Goal: Task Accomplishment & Management: Complete application form

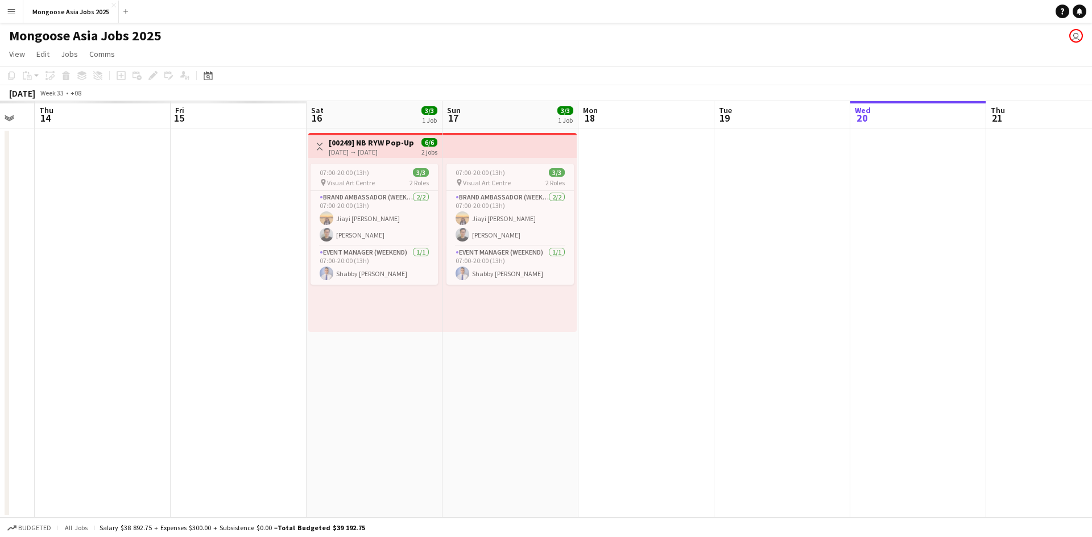
scroll to position [0, 333]
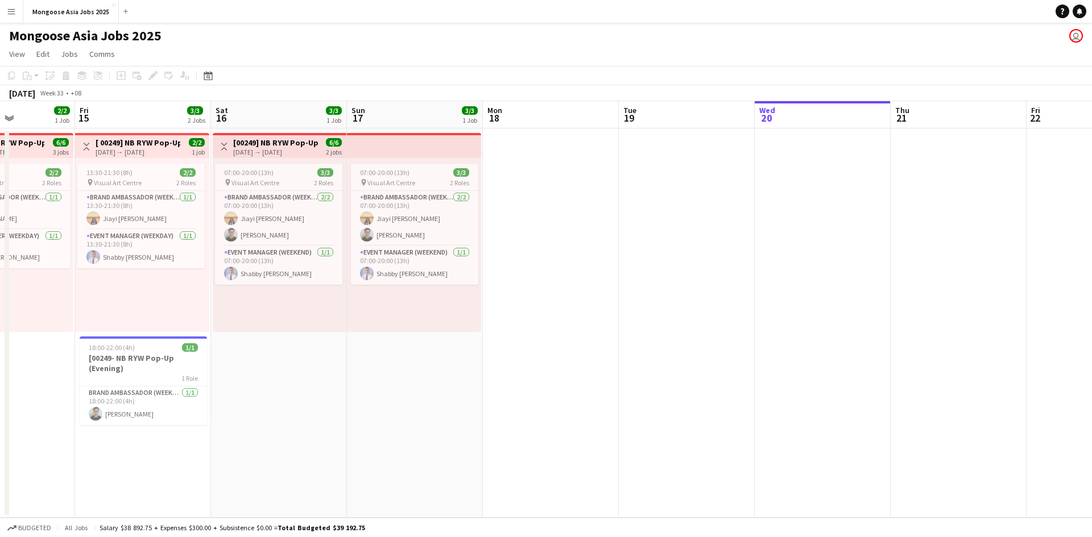
drag, startPoint x: 209, startPoint y: 288, endPoint x: 823, endPoint y: 310, distance: 614.5
click at [602, 310] on app-calendar-viewport "Tue 12 2/2 1 Job Wed 13 3/3 2 Jobs Thu 14 2/2 1 Job Fri 15 3/3 2 Jobs Sat 16 3/…" at bounding box center [546, 309] width 1092 height 417
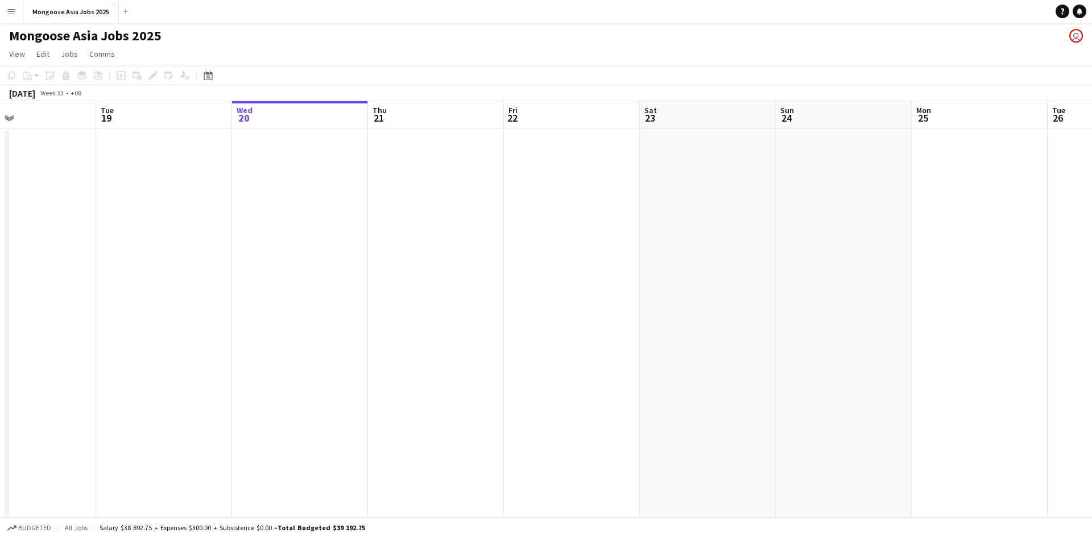
scroll to position [0, 312]
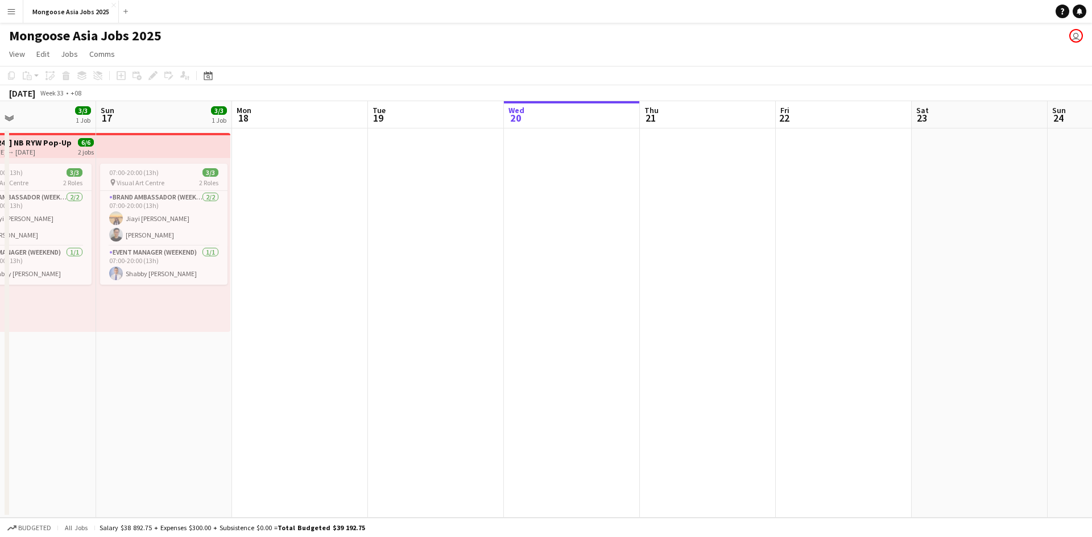
drag, startPoint x: 788, startPoint y: 328, endPoint x: 537, endPoint y: 306, distance: 251.7
click at [537, 306] on app-calendar-viewport "Thu 14 2/2 1 Job Fri 15 3/3 2 Jobs Sat 16 3/3 1 Job Sun 17 3/3 1 Job Mon 18 Tue…" at bounding box center [546, 309] width 1092 height 417
click at [552, 314] on app-date-cell at bounding box center [572, 323] width 136 height 389
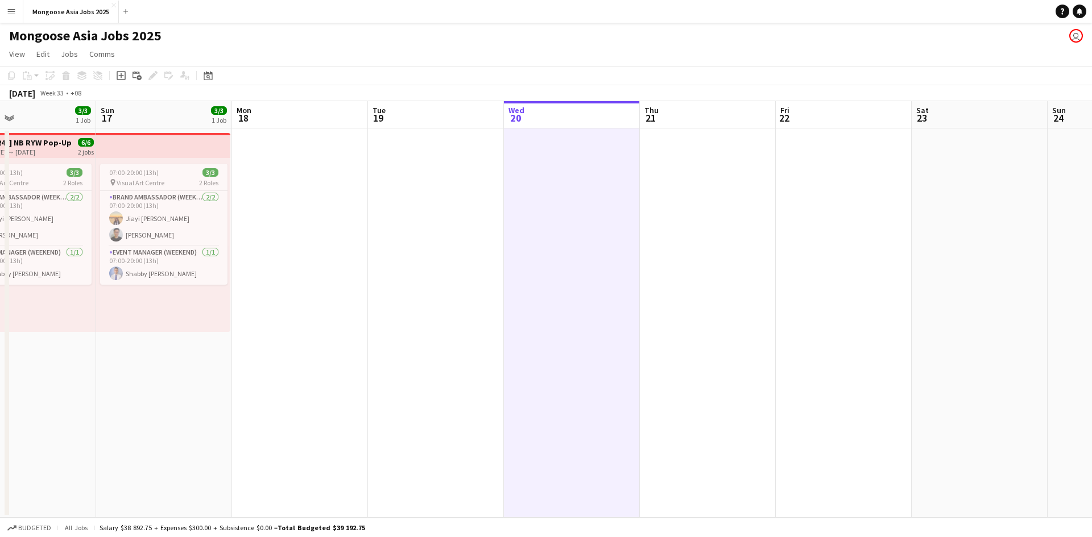
click at [563, 323] on app-date-cell at bounding box center [572, 323] width 136 height 389
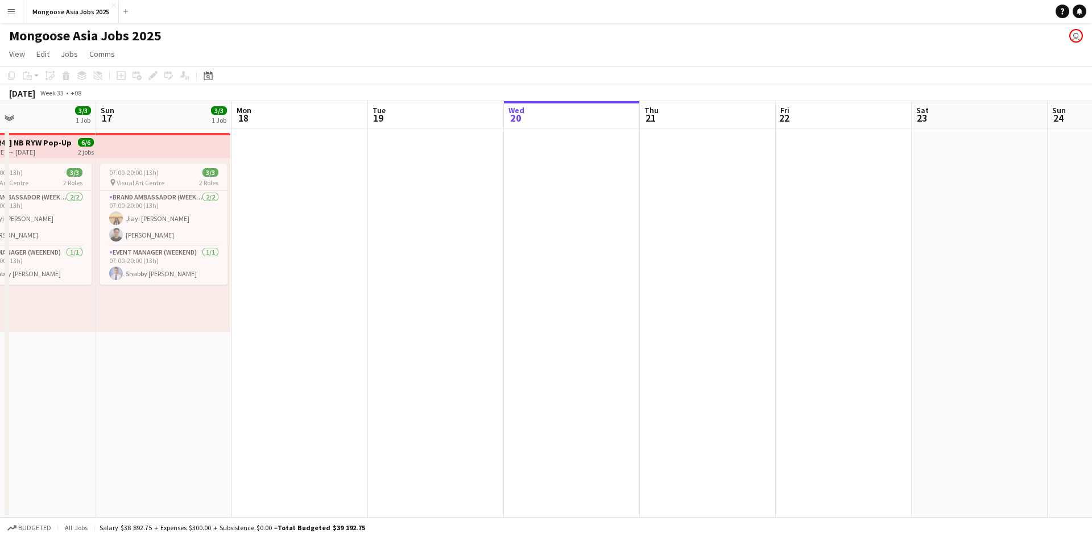
click at [556, 329] on app-date-cell at bounding box center [572, 323] width 136 height 389
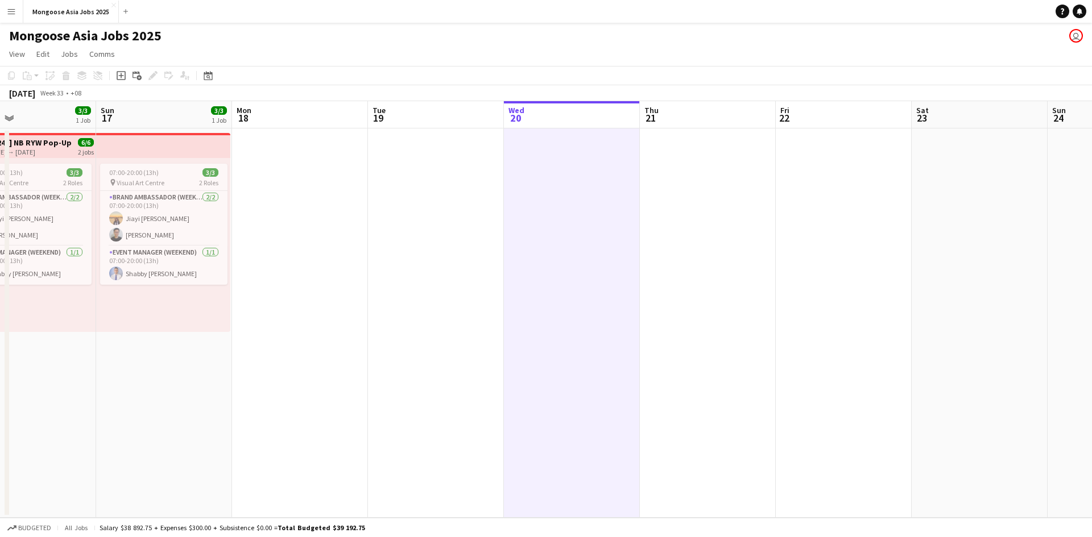
click at [565, 326] on app-date-cell at bounding box center [572, 323] width 136 height 389
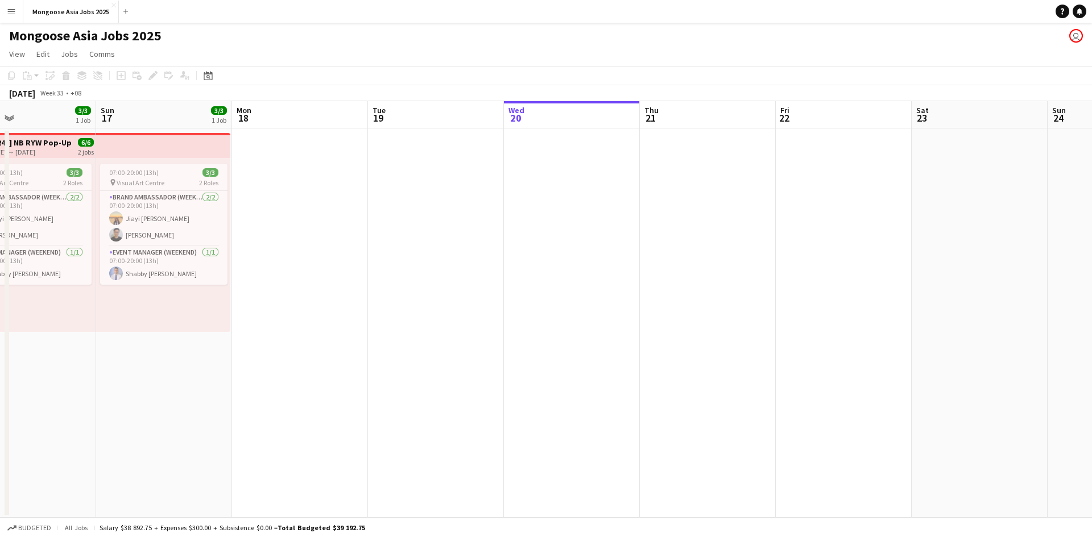
click at [565, 326] on app-date-cell at bounding box center [572, 323] width 136 height 389
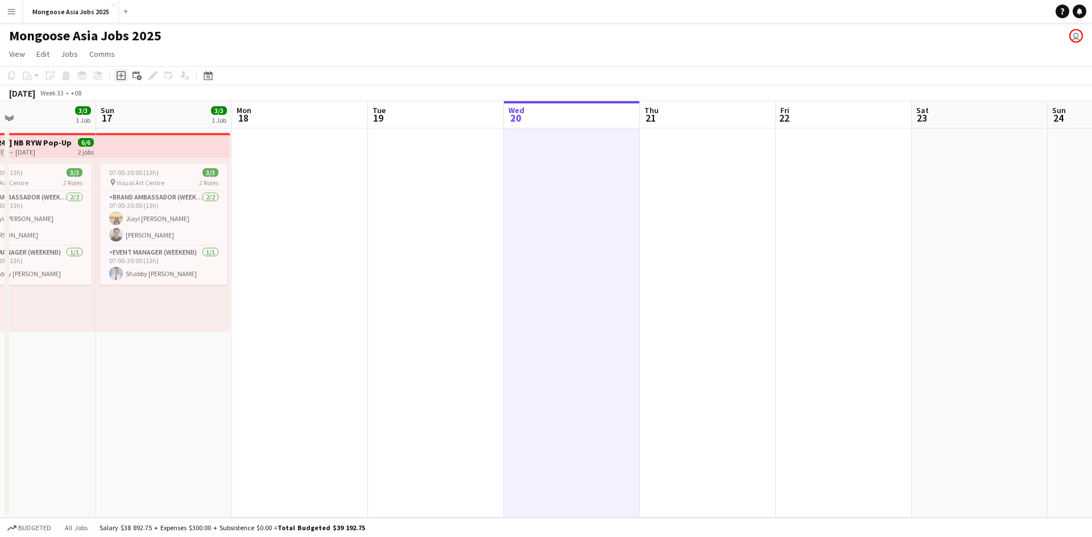
click at [122, 76] on icon at bounding box center [120, 75] width 5 height 5
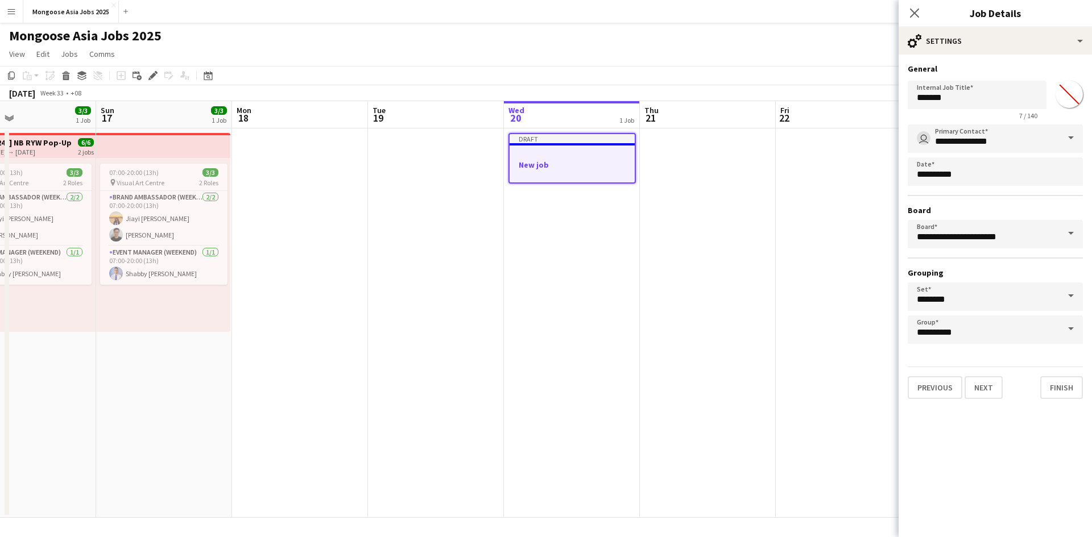
click at [602, 20] on div "Close pop-in" at bounding box center [914, 13] width 32 height 26
click at [602, 12] on icon at bounding box center [914, 12] width 11 height 11
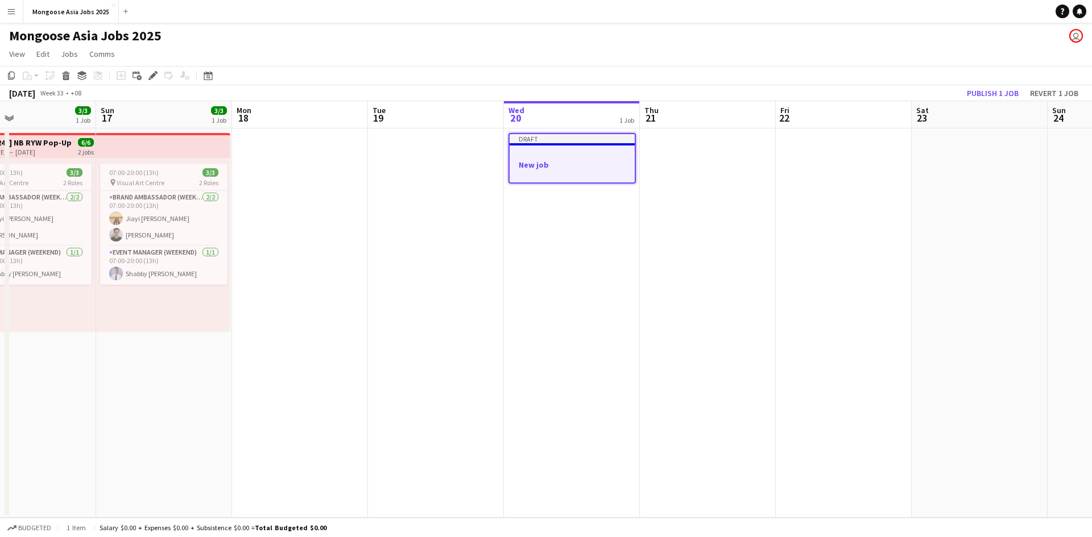
click at [572, 173] on div at bounding box center [571, 174] width 125 height 9
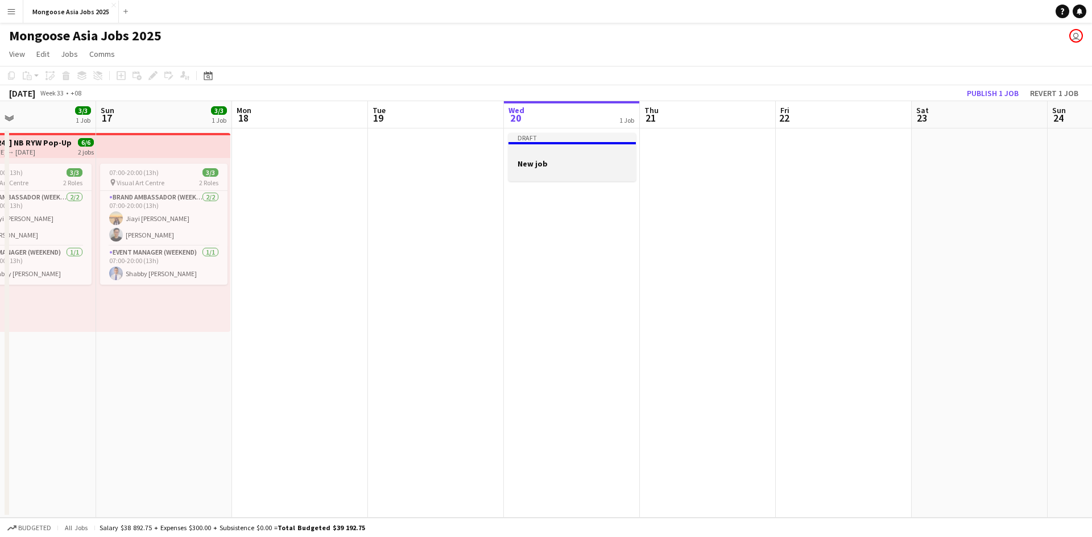
click at [544, 171] on div at bounding box center [571, 173] width 127 height 9
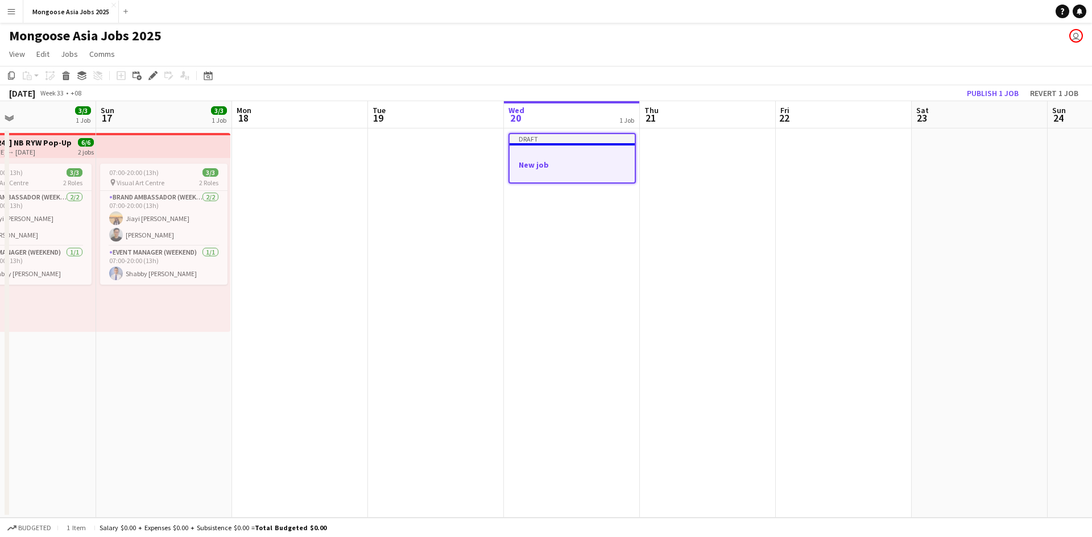
click at [585, 163] on h3 "New job" at bounding box center [571, 165] width 125 height 10
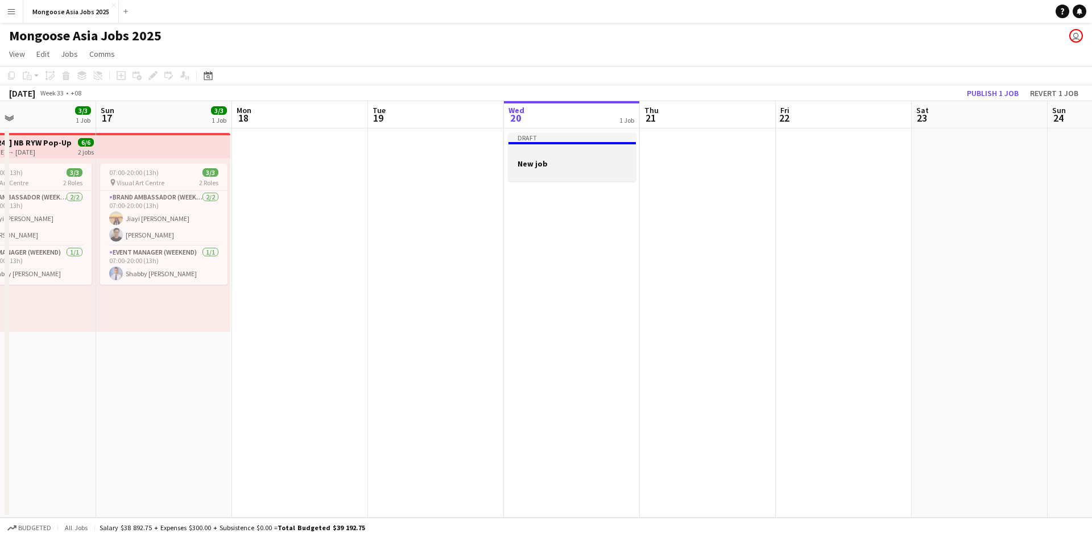
click at [582, 161] on h3 "New job" at bounding box center [571, 164] width 127 height 10
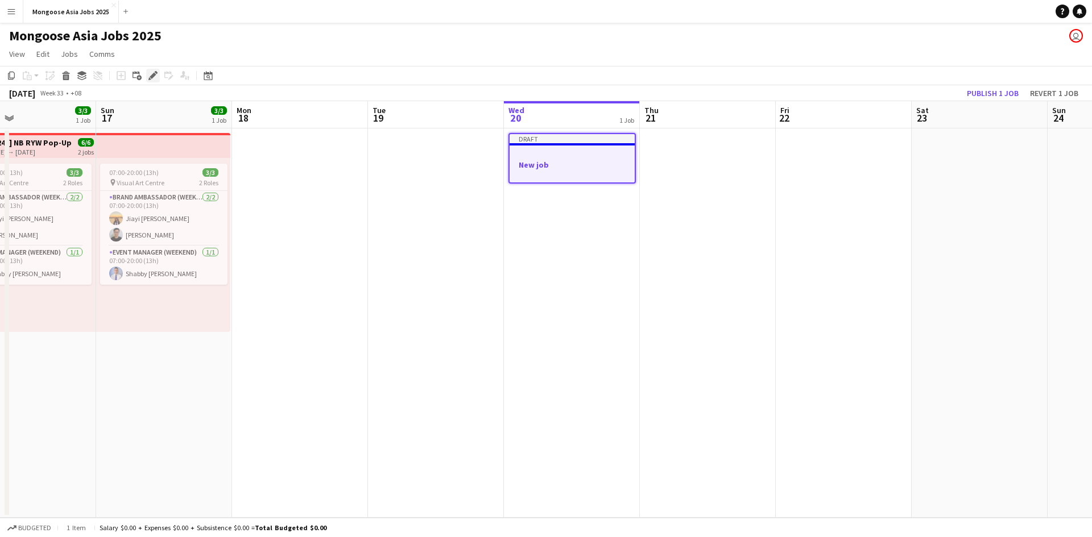
click at [153, 75] on icon at bounding box center [153, 76] width 6 height 6
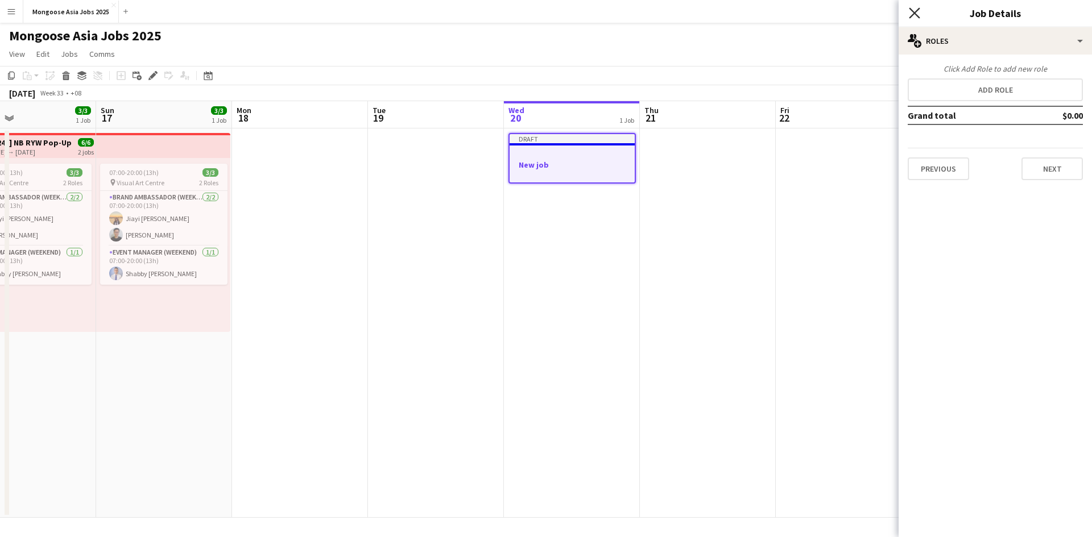
click at [602, 15] on icon "Close pop-in" at bounding box center [914, 12] width 11 height 11
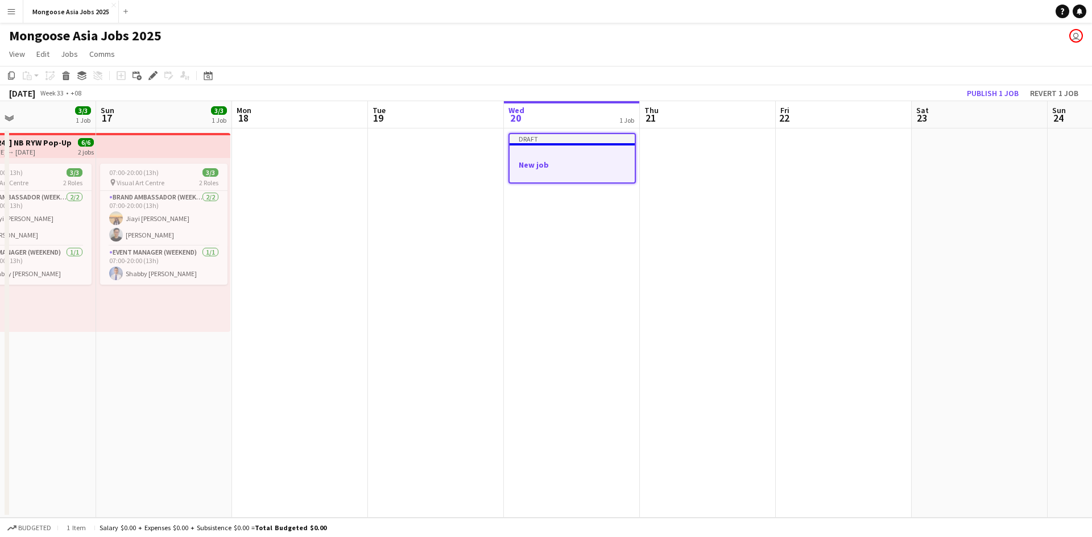
click at [578, 142] on div "Draft" at bounding box center [571, 138] width 125 height 9
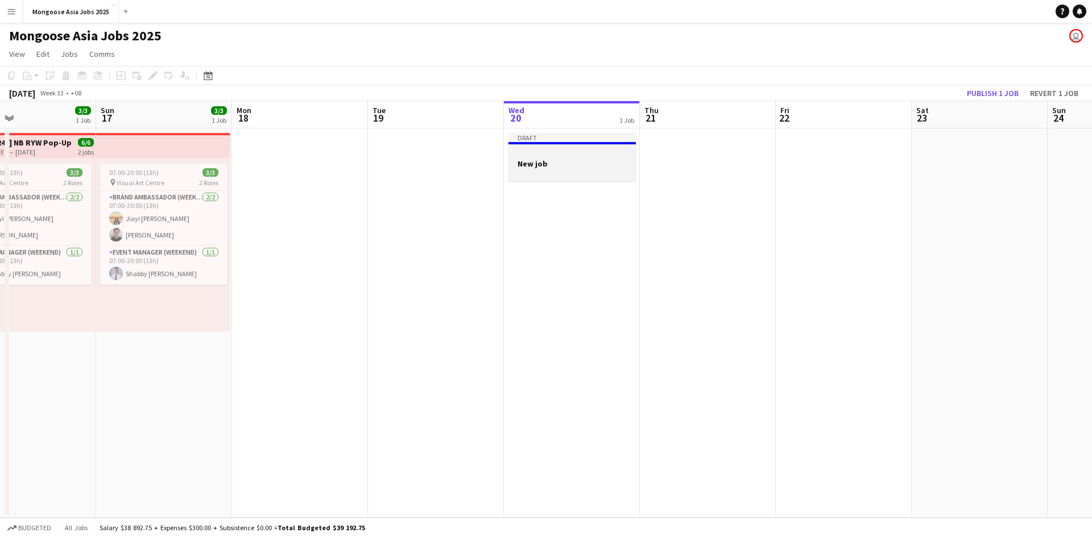
click at [572, 179] on app-job-card "Draft New job" at bounding box center [571, 157] width 127 height 48
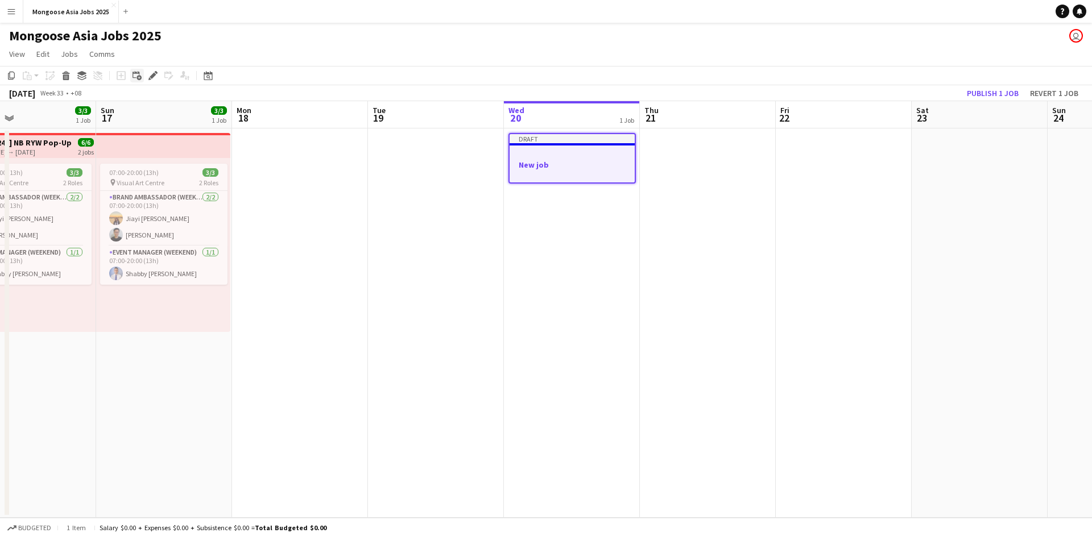
click at [135, 74] on icon "Add linked Job" at bounding box center [136, 75] width 9 height 9
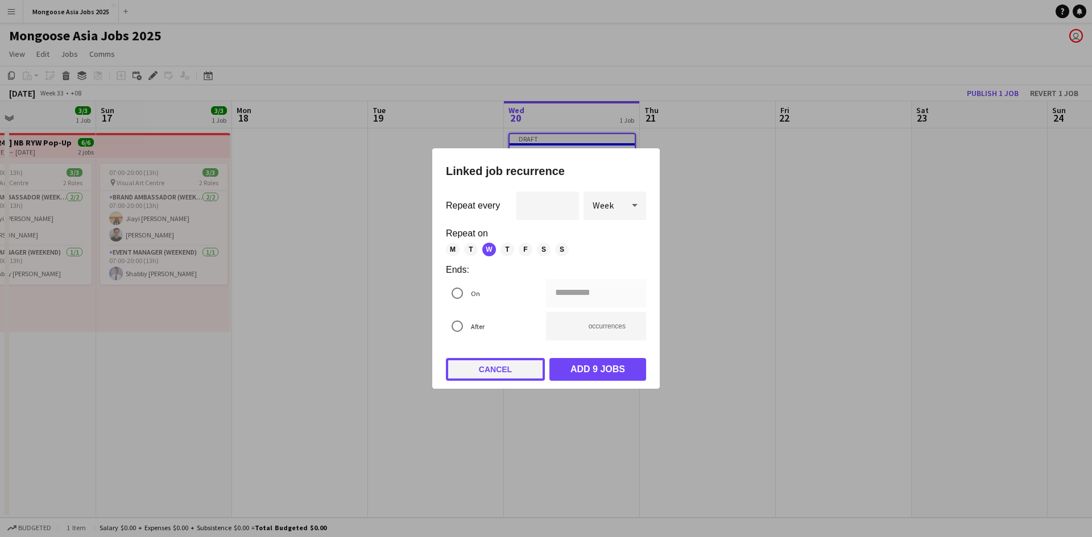
click at [523, 370] on button "Cancel" at bounding box center [495, 369] width 99 height 23
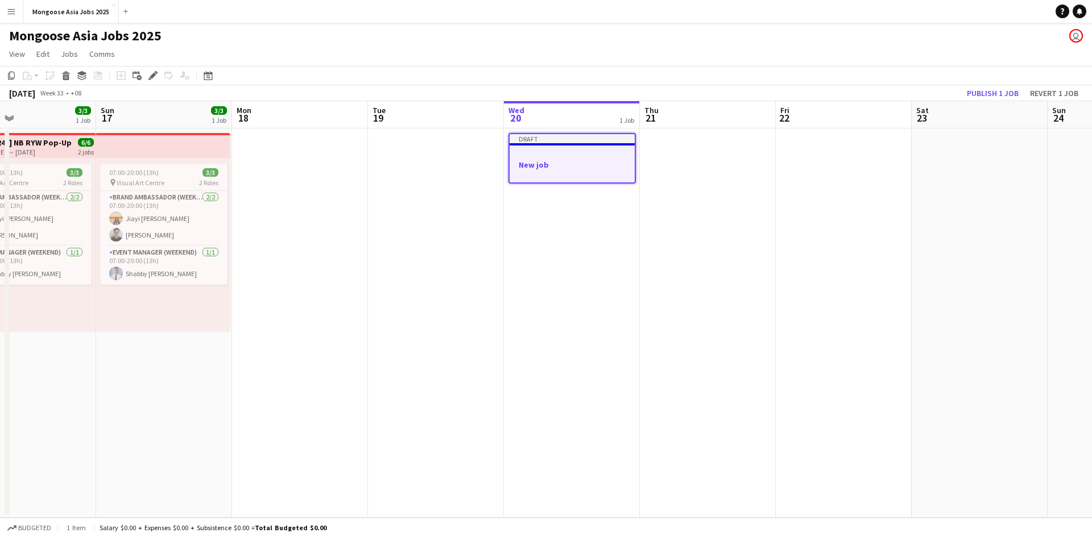
click at [540, 165] on h3 "New job" at bounding box center [571, 165] width 125 height 10
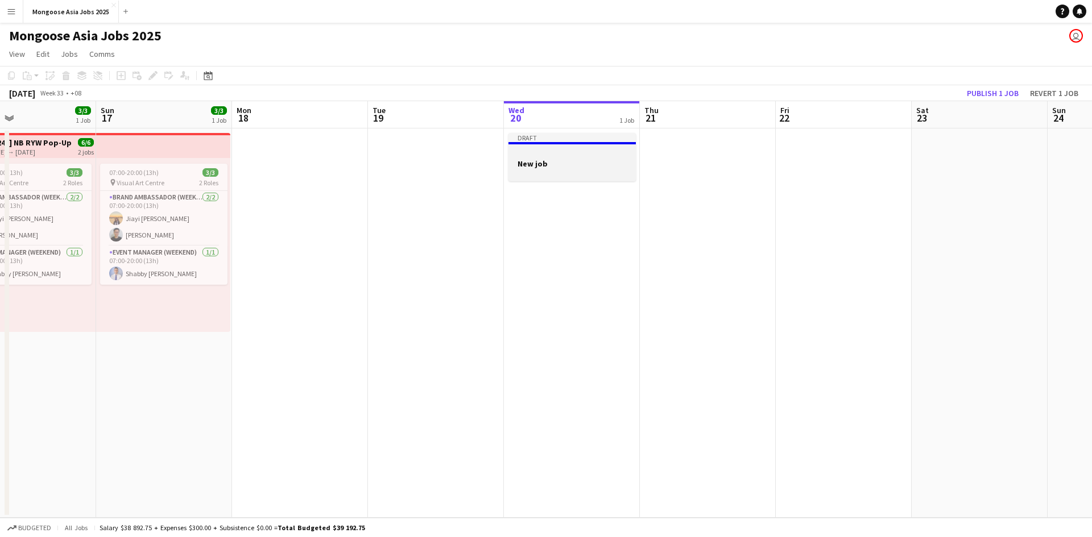
click at [594, 175] on div at bounding box center [571, 173] width 127 height 9
click at [602, 91] on div "[DATE] Week 33 • +08" at bounding box center [546, 93] width 1092 height 16
click at [559, 258] on app-date-cell at bounding box center [572, 323] width 136 height 389
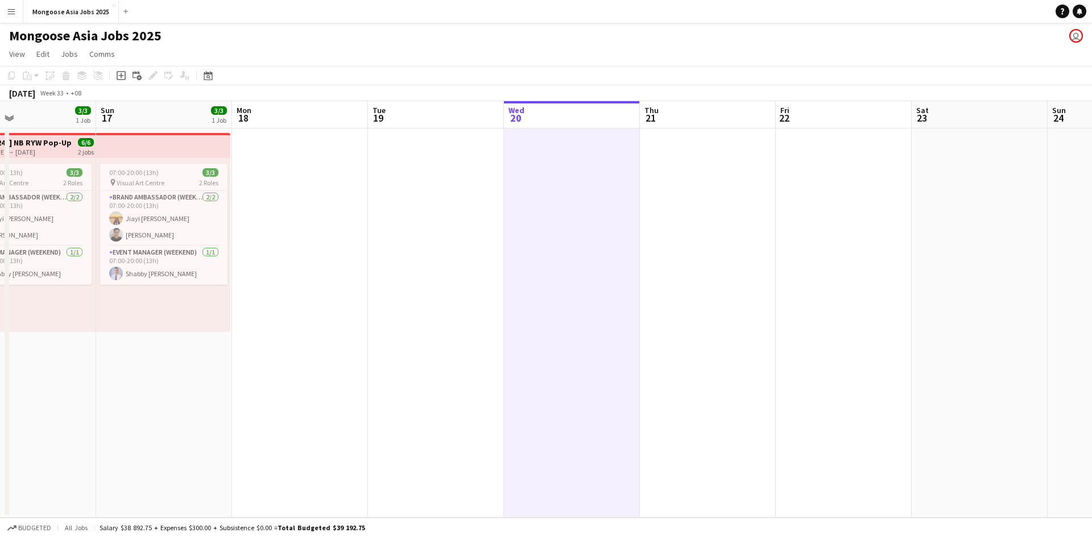
click at [551, 257] on app-date-cell at bounding box center [572, 323] width 136 height 389
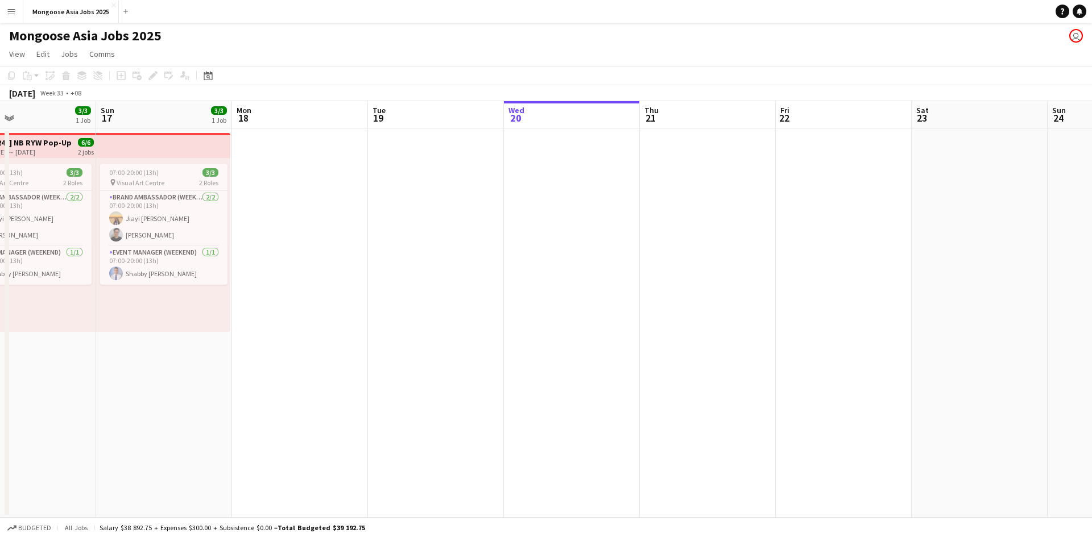
click at [602, 245] on app-date-cell at bounding box center [572, 323] width 136 height 389
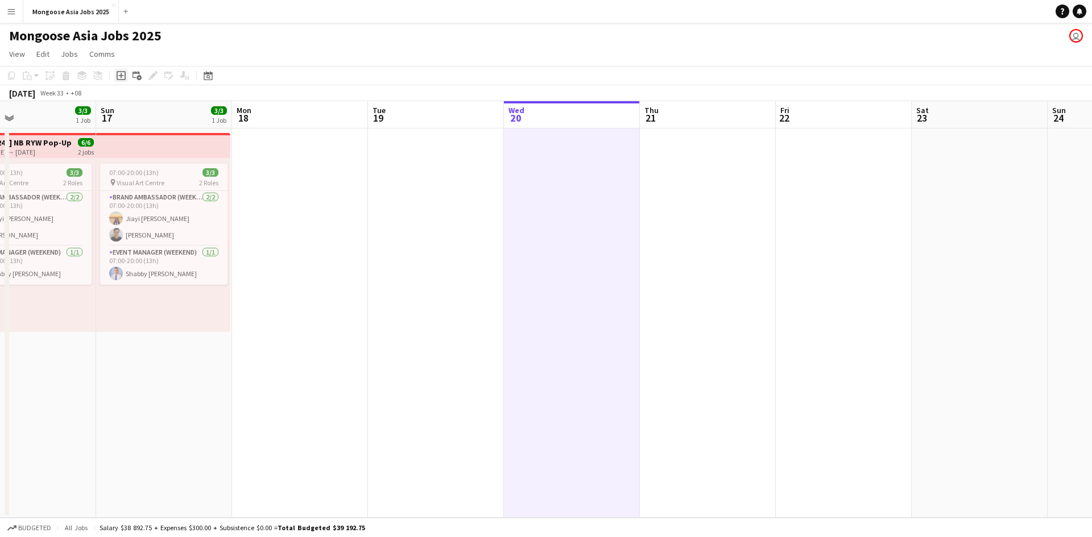
click at [119, 78] on icon "Add job" at bounding box center [121, 75] width 9 height 9
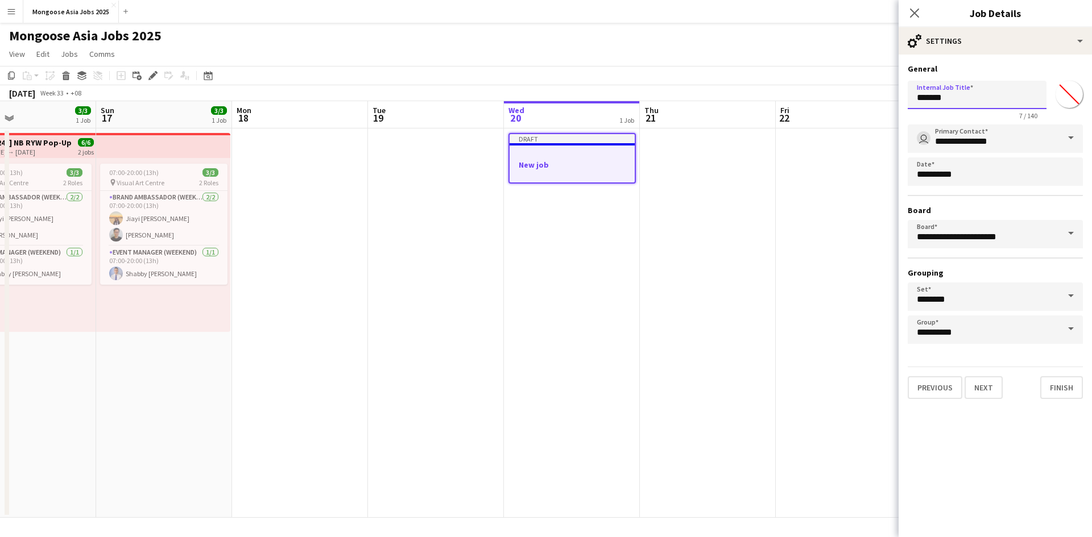
drag, startPoint x: 951, startPoint y: 98, endPoint x: 869, endPoint y: 92, distance: 82.1
click at [602, 92] on body "Menu Boards Boards Boards All jobs Status Workforce Workforce My Workforce Recr…" at bounding box center [546, 268] width 1092 height 537
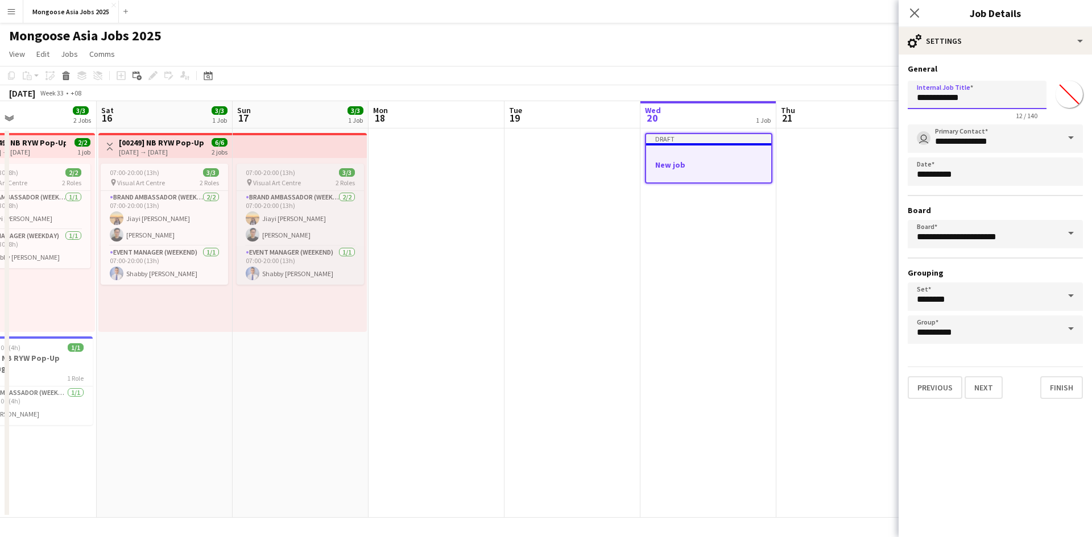
scroll to position [0, 310]
click at [602, 102] on input "**********" at bounding box center [977, 95] width 139 height 28
type input "**********"
click at [602, 297] on input "********" at bounding box center [995, 297] width 175 height 28
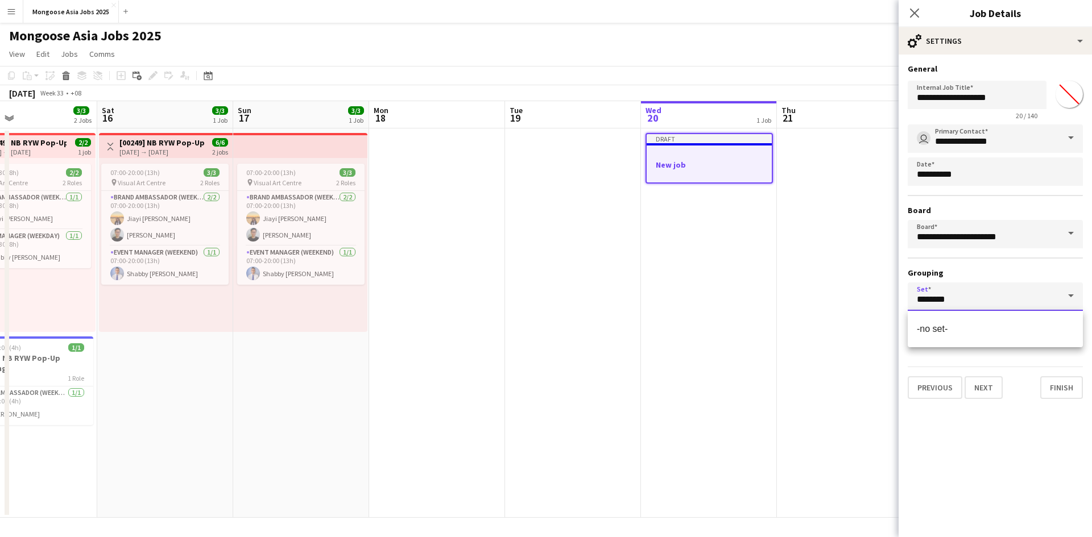
click at [602, 304] on input "********" at bounding box center [995, 297] width 175 height 28
click at [602, 381] on div "Previous Next Finish" at bounding box center [995, 383] width 175 height 32
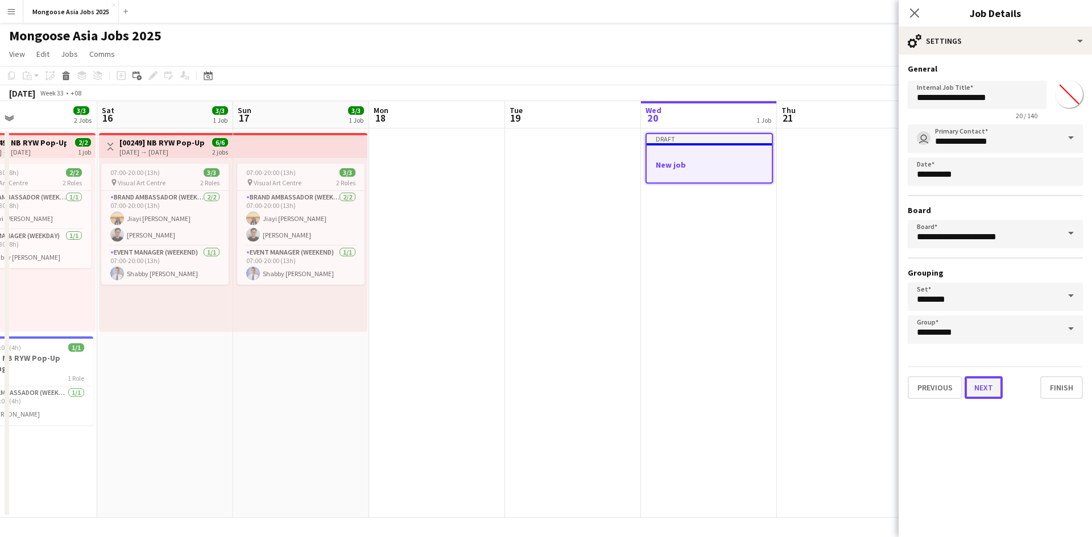
click at [602, 385] on button "Next" at bounding box center [983, 387] width 38 height 23
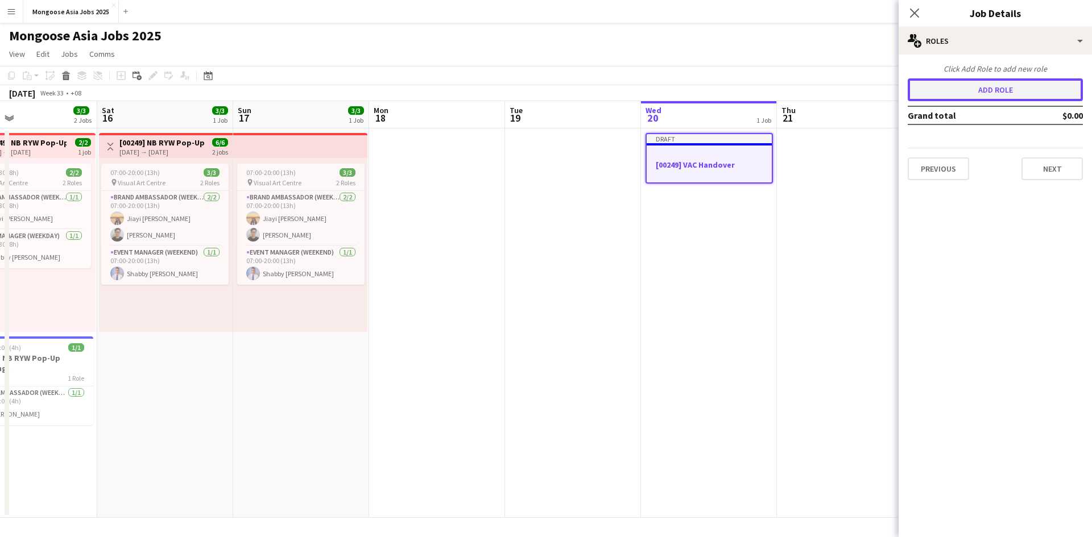
click at [602, 93] on button "Add role" at bounding box center [995, 89] width 175 height 23
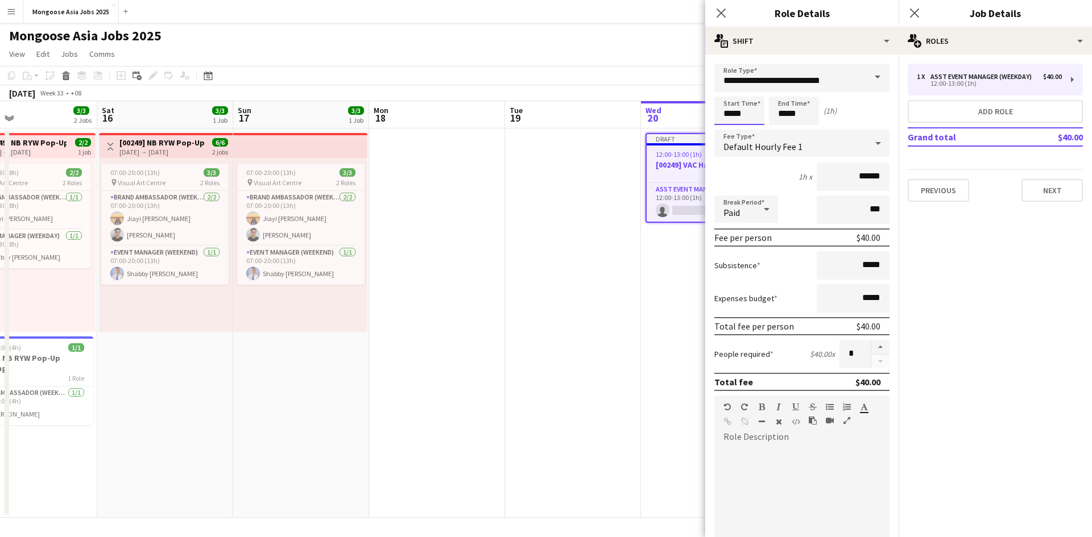
click at [602, 113] on input "*****" at bounding box center [739, 111] width 50 height 28
click at [602, 76] on input "**********" at bounding box center [801, 78] width 175 height 28
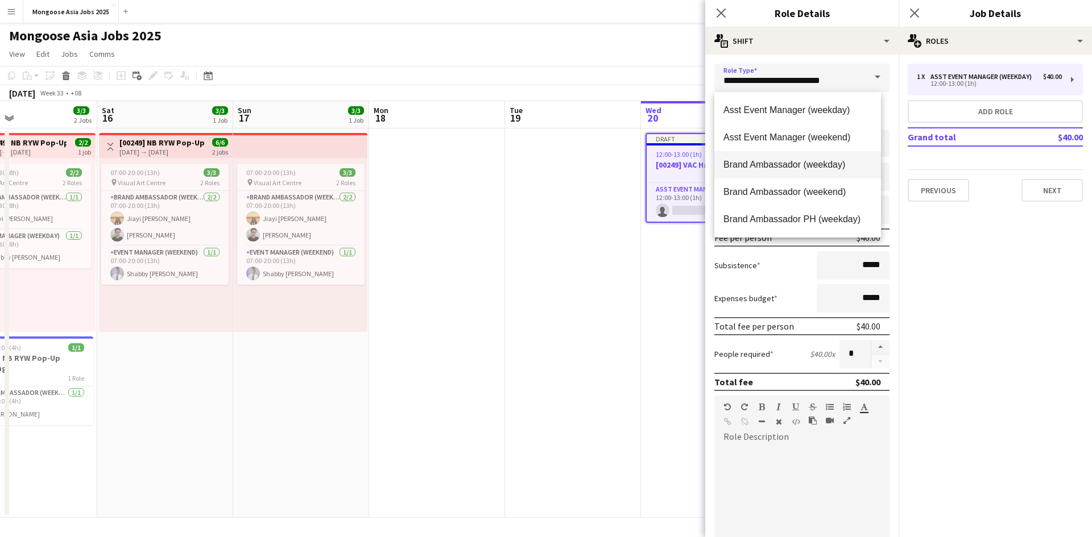
click at [602, 167] on span "Brand Ambassador (weekday)" at bounding box center [797, 164] width 148 height 11
type input "**********"
type input "******"
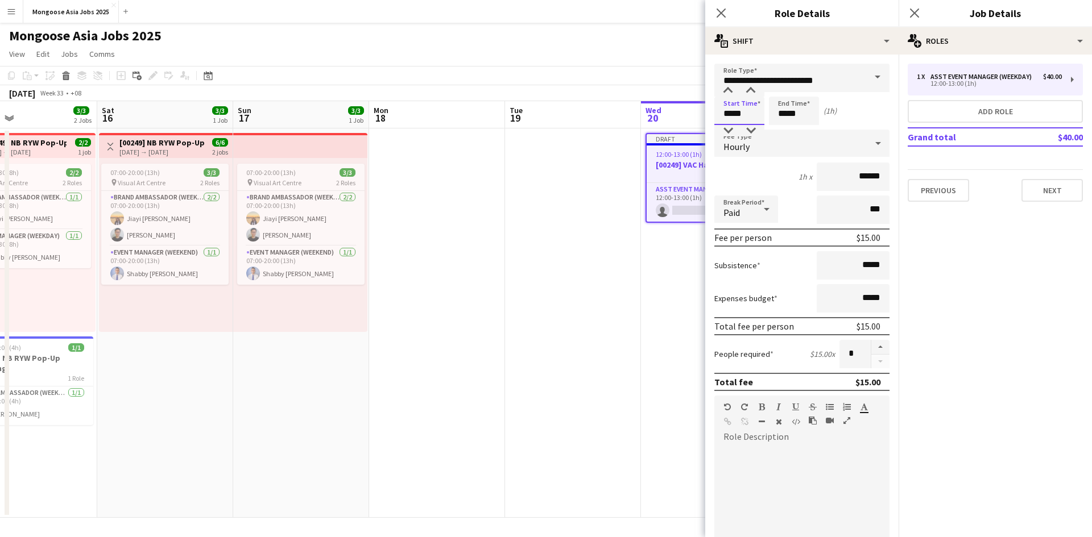
click at [602, 107] on input "*****" at bounding box center [739, 111] width 50 height 28
click at [602, 91] on div at bounding box center [750, 90] width 23 height 11
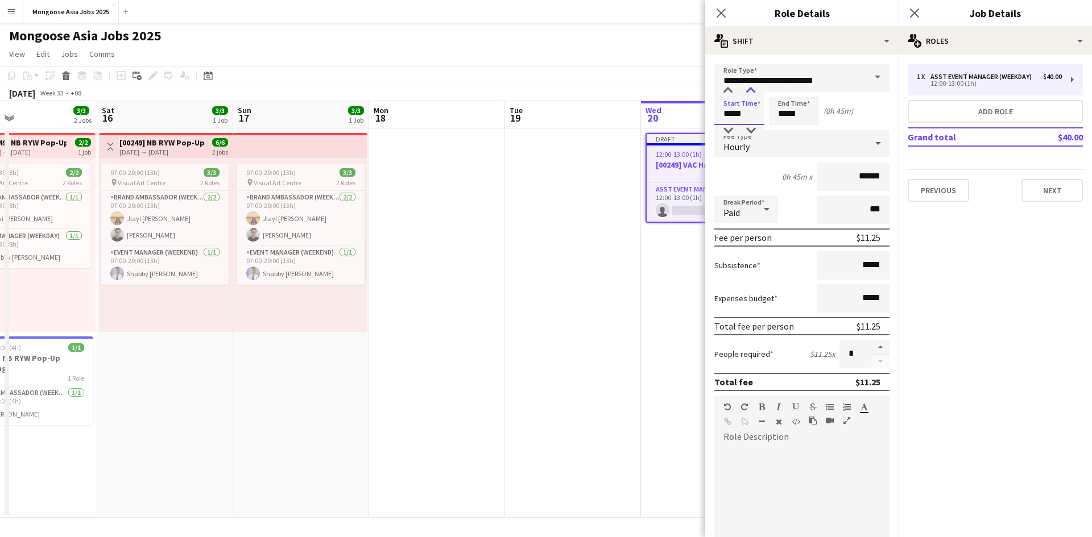
click at [602, 90] on div at bounding box center [750, 90] width 23 height 11
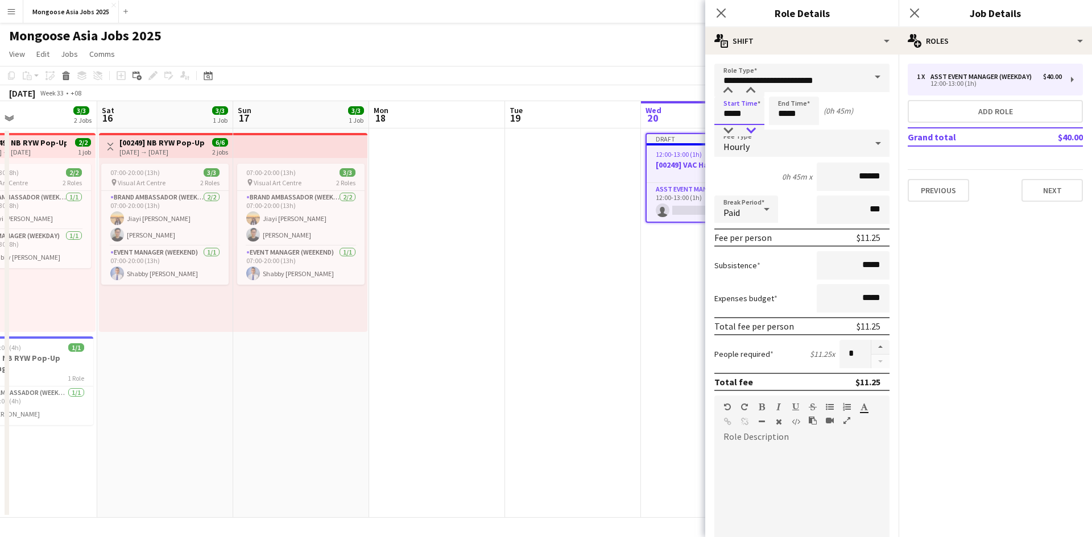
click at [602, 126] on div at bounding box center [750, 130] width 23 height 11
click at [602, 115] on input "*****" at bounding box center [739, 111] width 50 height 28
type input "*****"
click at [602, 114] on input "*****" at bounding box center [794, 111] width 50 height 28
type input "*****"
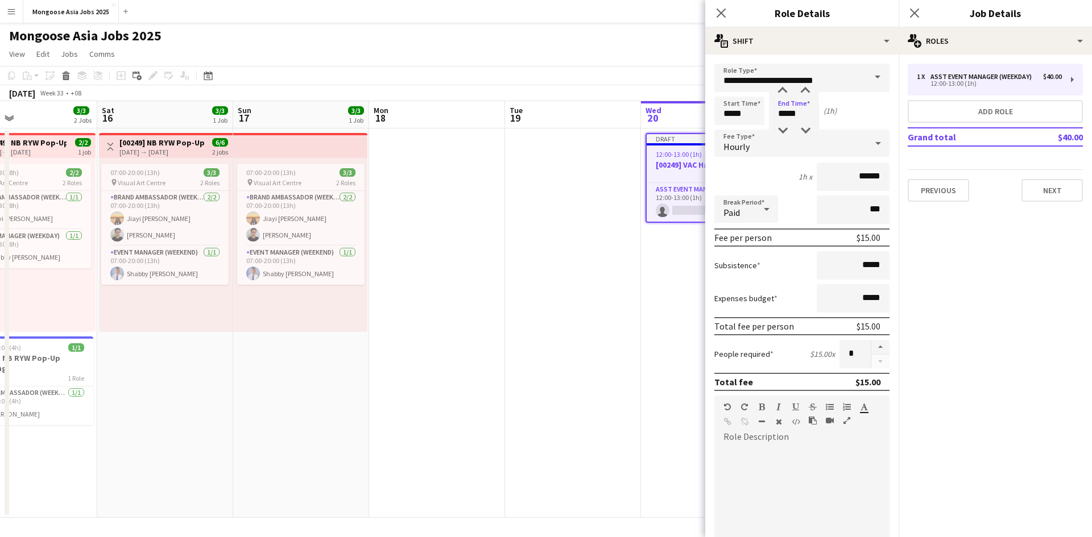
click at [602, 154] on div "Hourly" at bounding box center [790, 143] width 152 height 27
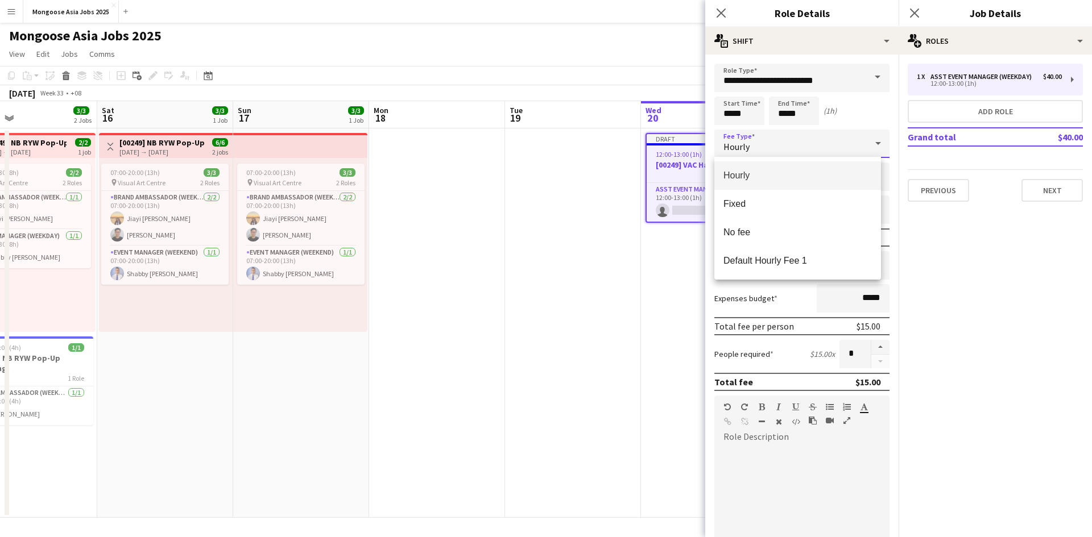
click at [602, 177] on span "Hourly" at bounding box center [797, 175] width 148 height 11
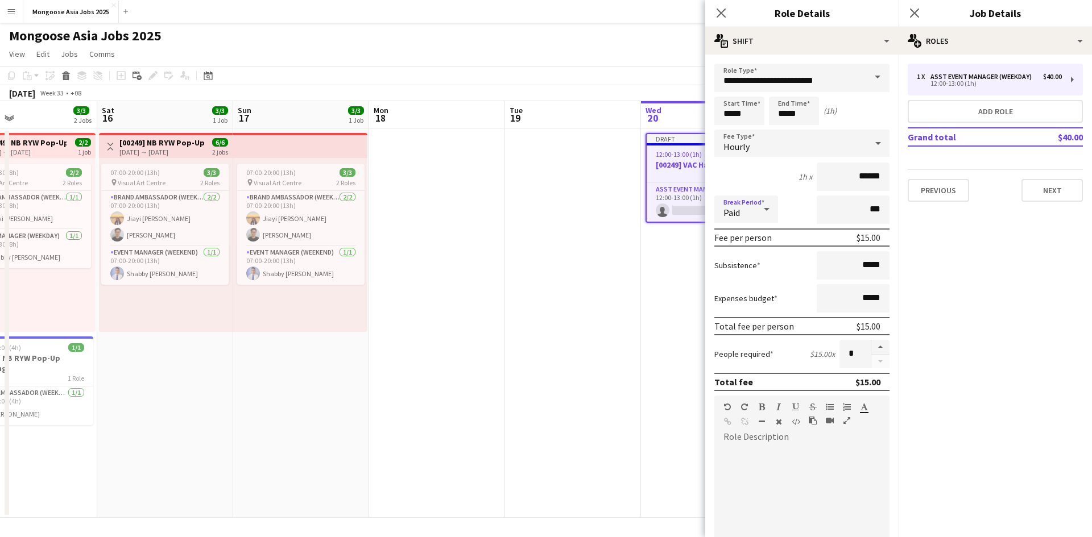
click at [602, 213] on icon at bounding box center [767, 209] width 14 height 23
click at [602, 170] on div at bounding box center [546, 268] width 1092 height 537
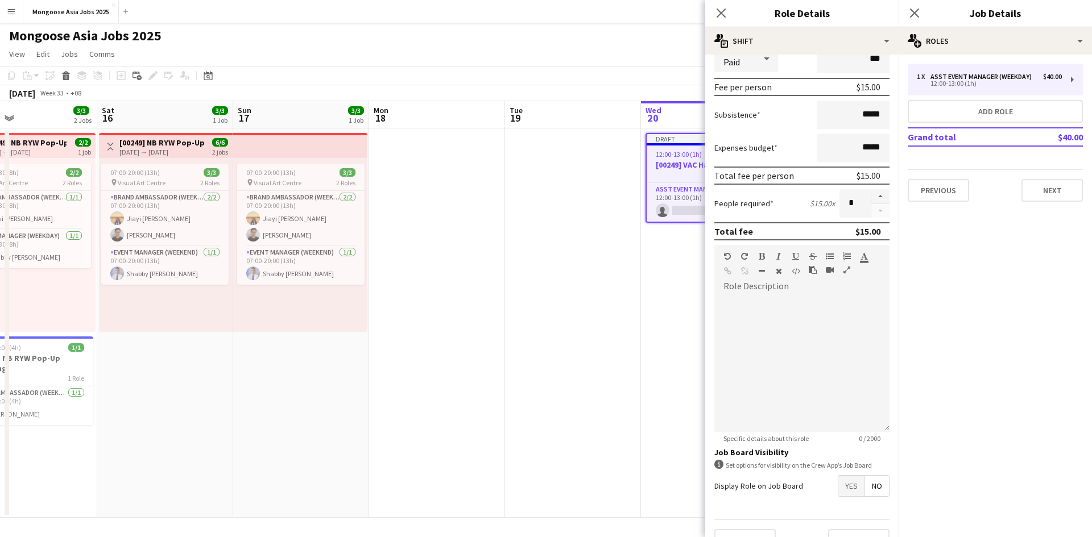
scroll to position [175, 0]
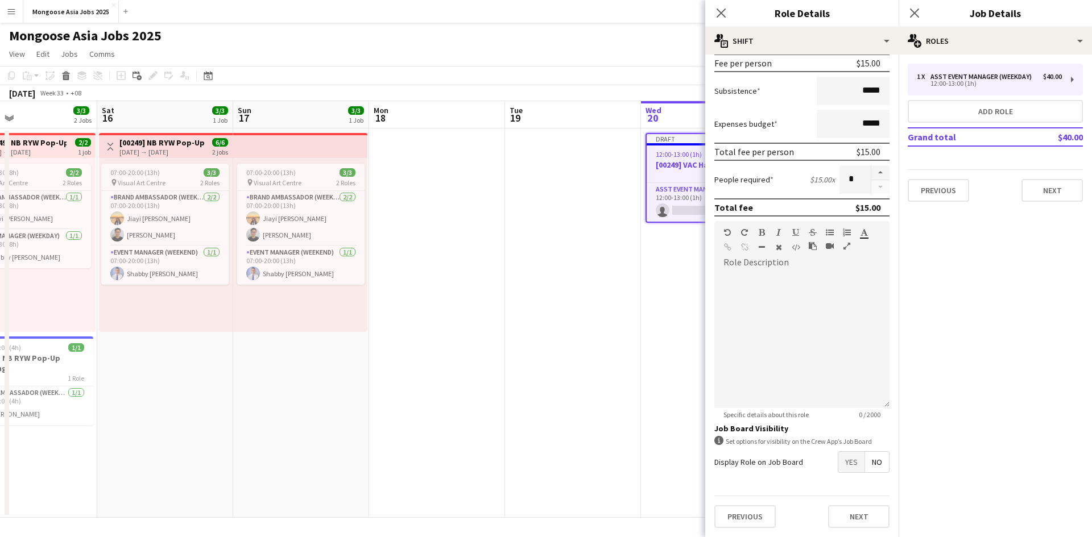
click at [602, 410] on form "**********" at bounding box center [801, 213] width 193 height 648
click at [602, 410] on span "Yes" at bounding box center [851, 462] width 26 height 20
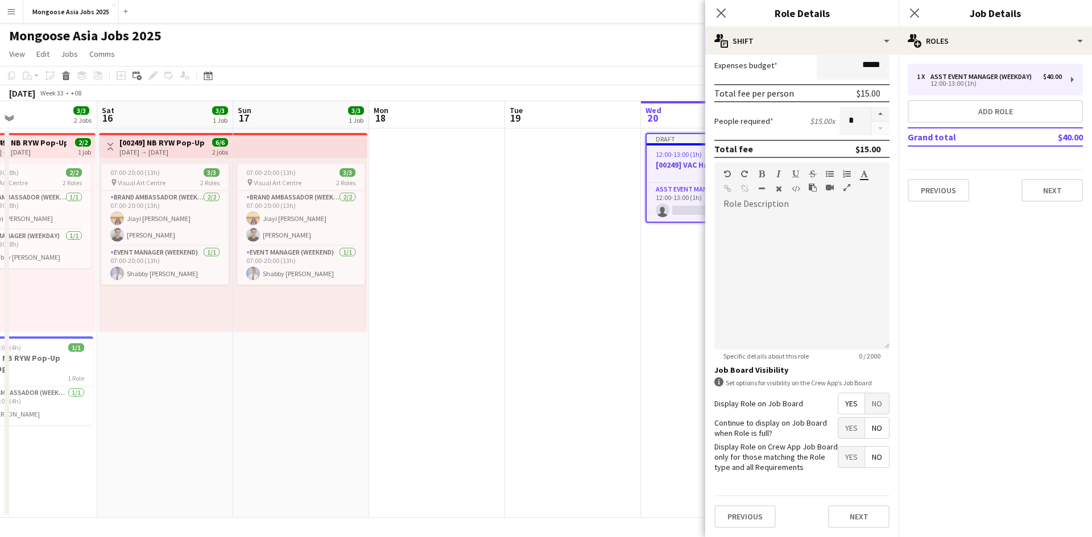
click at [602, 410] on span "No" at bounding box center [877, 428] width 24 height 20
click at [602, 410] on span "No" at bounding box center [877, 457] width 24 height 20
click at [602, 410] on span "Yes" at bounding box center [851, 428] width 26 height 20
click at [602, 410] on span "Yes" at bounding box center [851, 457] width 26 height 20
click at [602, 410] on button "Next" at bounding box center [858, 516] width 61 height 23
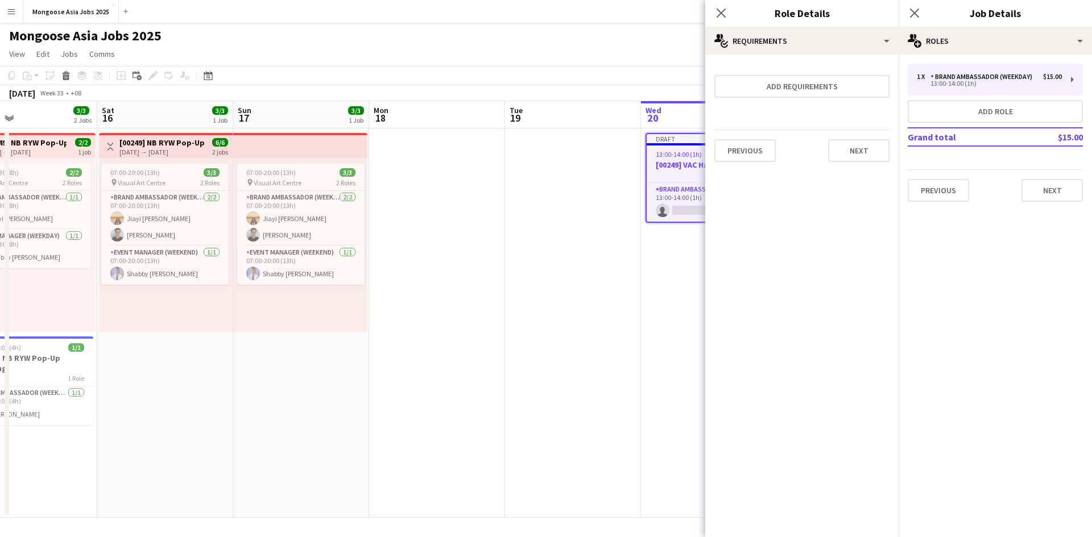
scroll to position [0, 0]
click at [602, 151] on button "Next" at bounding box center [858, 150] width 61 height 23
click at [602, 154] on button "Finish" at bounding box center [868, 152] width 43 height 23
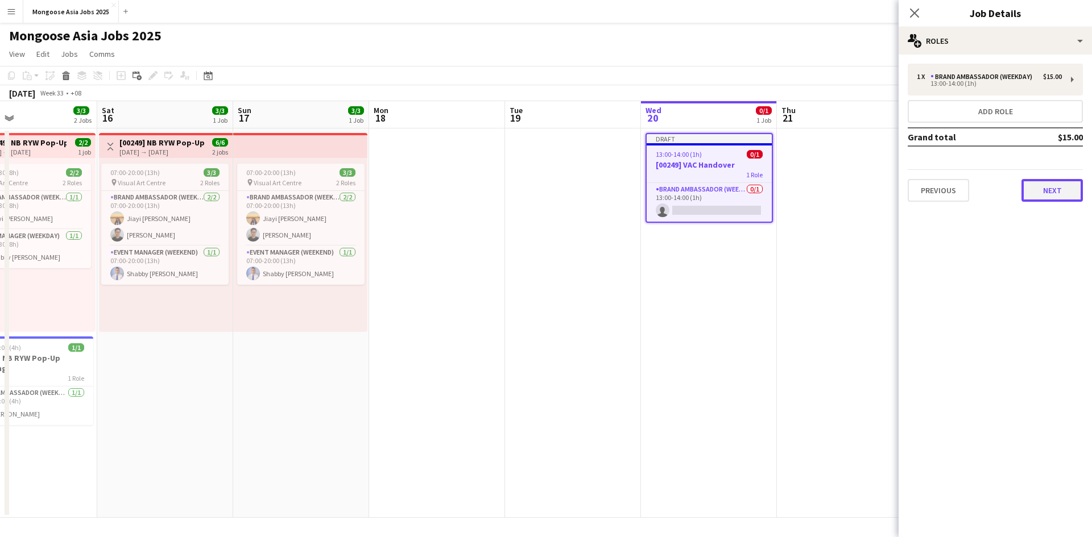
click at [602, 189] on button "Next" at bounding box center [1051, 190] width 61 height 23
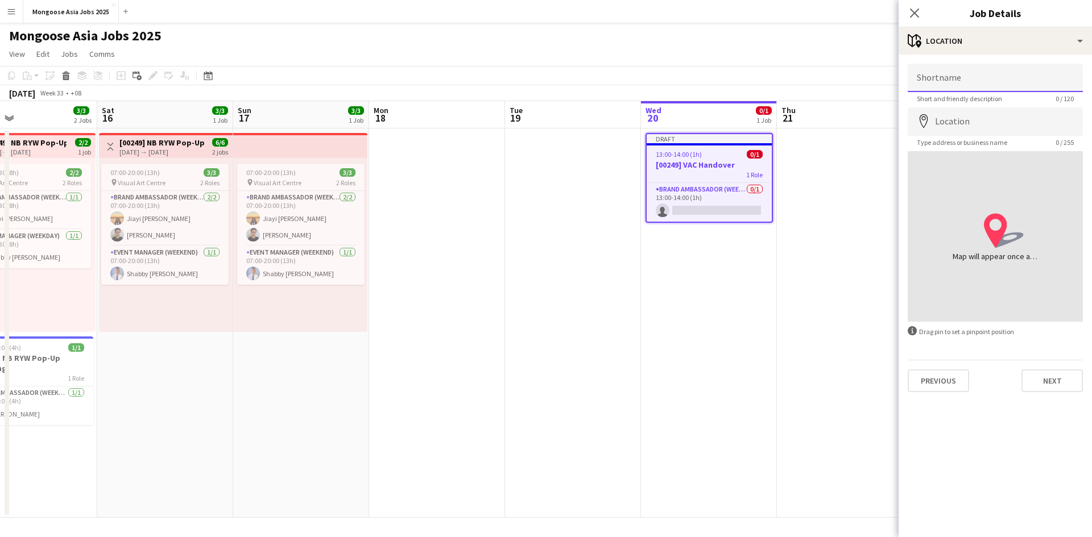
click at [602, 83] on input "Shortname" at bounding box center [995, 78] width 175 height 28
type input "***"
click at [602, 116] on input "Location" at bounding box center [995, 121] width 175 height 28
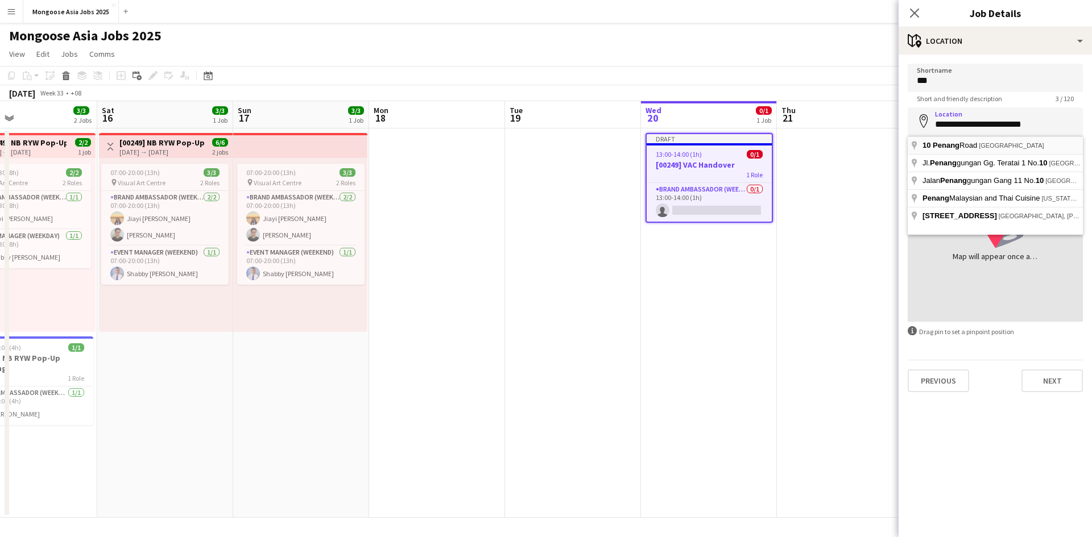
type input "**********"
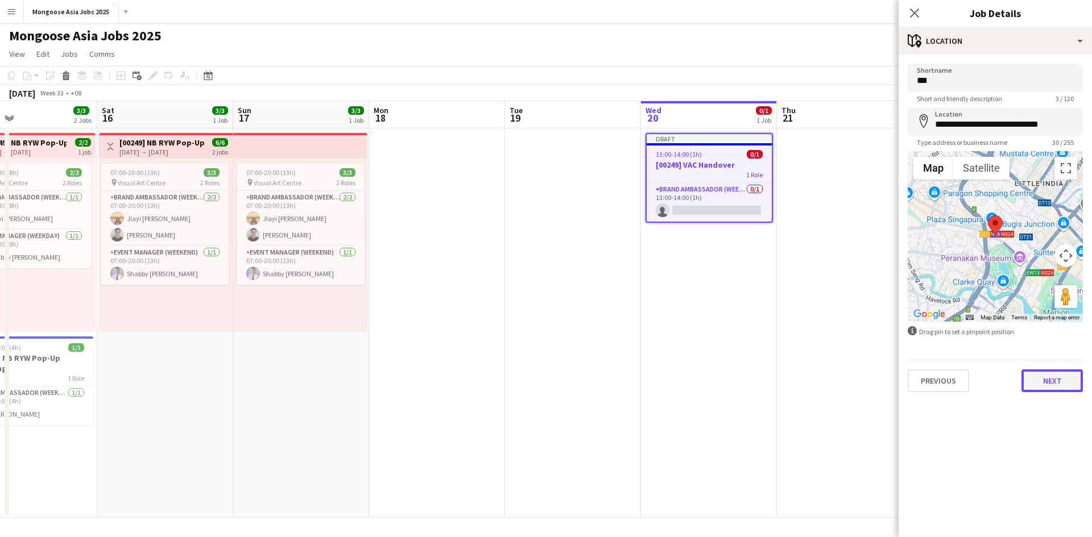
click at [602, 381] on button "Next" at bounding box center [1051, 381] width 61 height 23
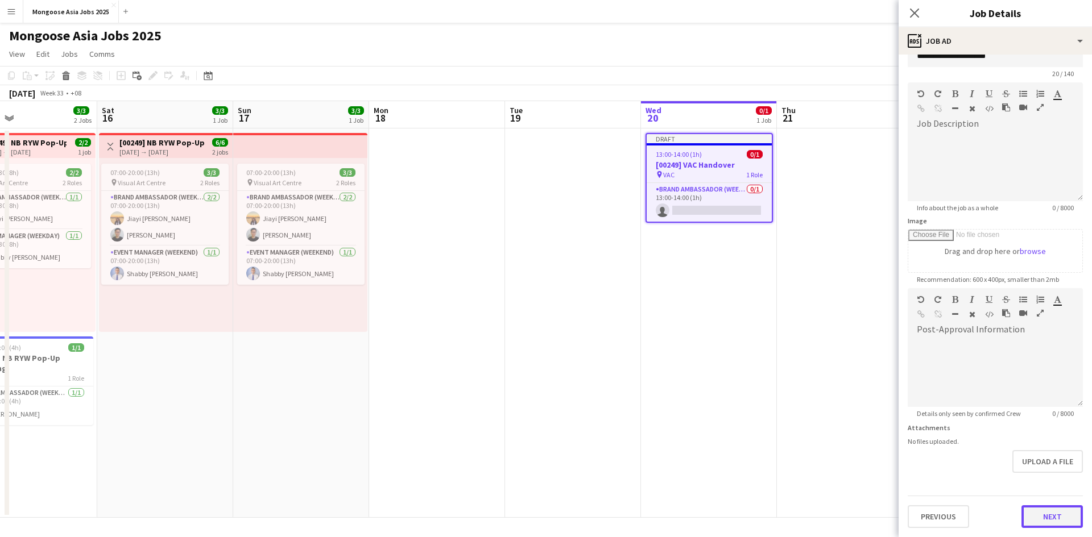
scroll to position [25, 0]
click at [602, 410] on form "**********" at bounding box center [994, 284] width 193 height 490
click at [602, 410] on button "Next" at bounding box center [1051, 516] width 61 height 23
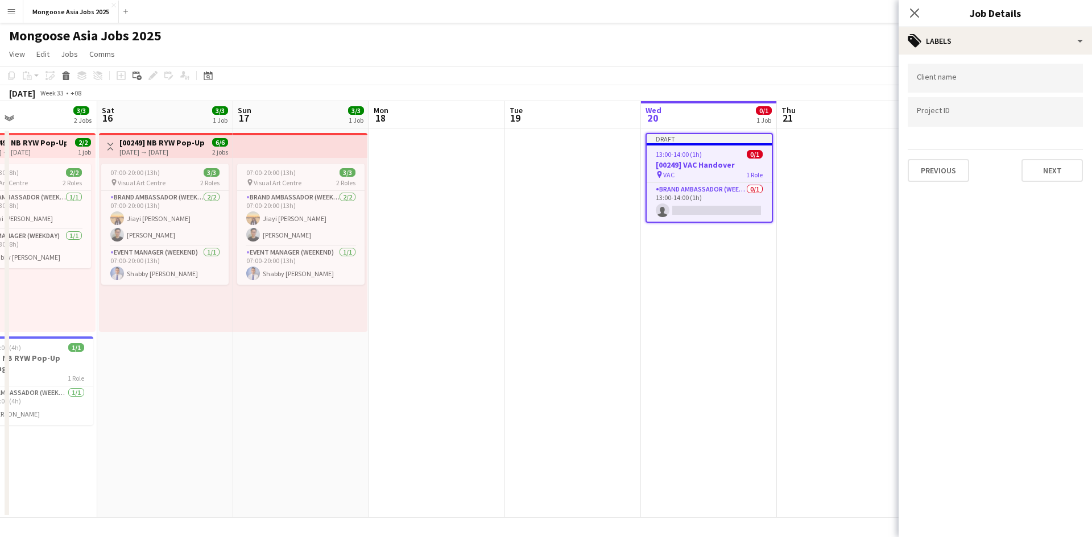
scroll to position [0, 0]
click at [602, 73] on div at bounding box center [995, 78] width 175 height 29
type input "**********"
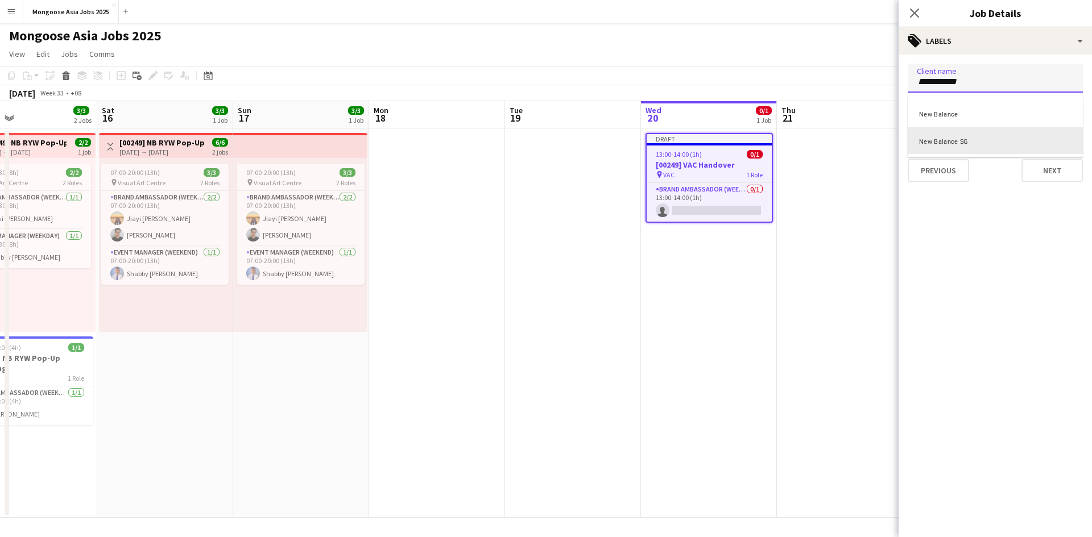
click at [602, 144] on div "New Balance SG" at bounding box center [995, 140] width 175 height 27
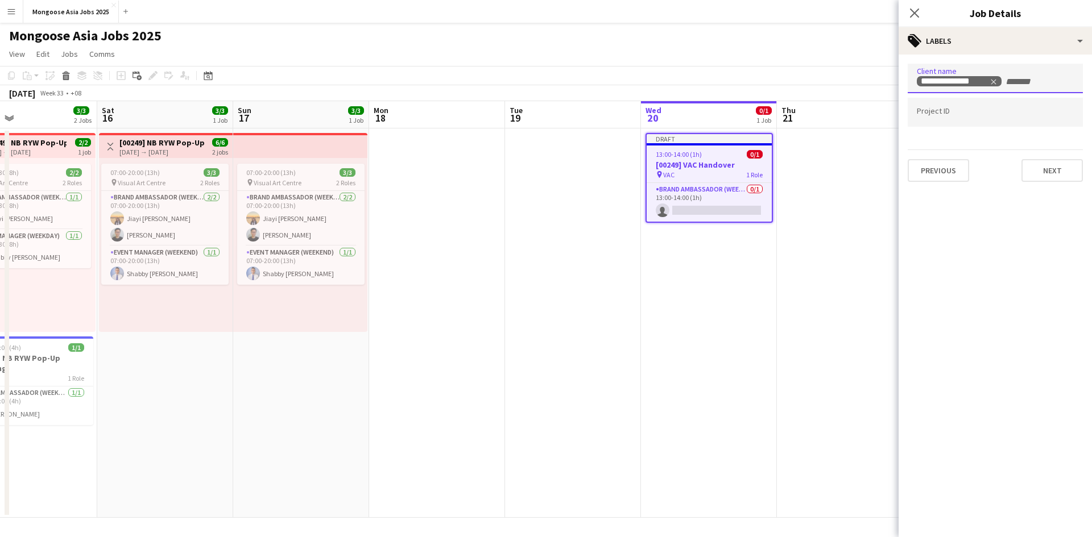
click at [602, 113] on input "Type to search project ID labels..." at bounding box center [995, 112] width 157 height 10
paste input "*********"
drag, startPoint x: 932, startPoint y: 116, endPoint x: 919, endPoint y: 119, distance: 12.8
click at [602, 119] on div at bounding box center [994, 268] width 193 height 537
drag, startPoint x: 931, startPoint y: 119, endPoint x: 894, endPoint y: 119, distance: 37.0
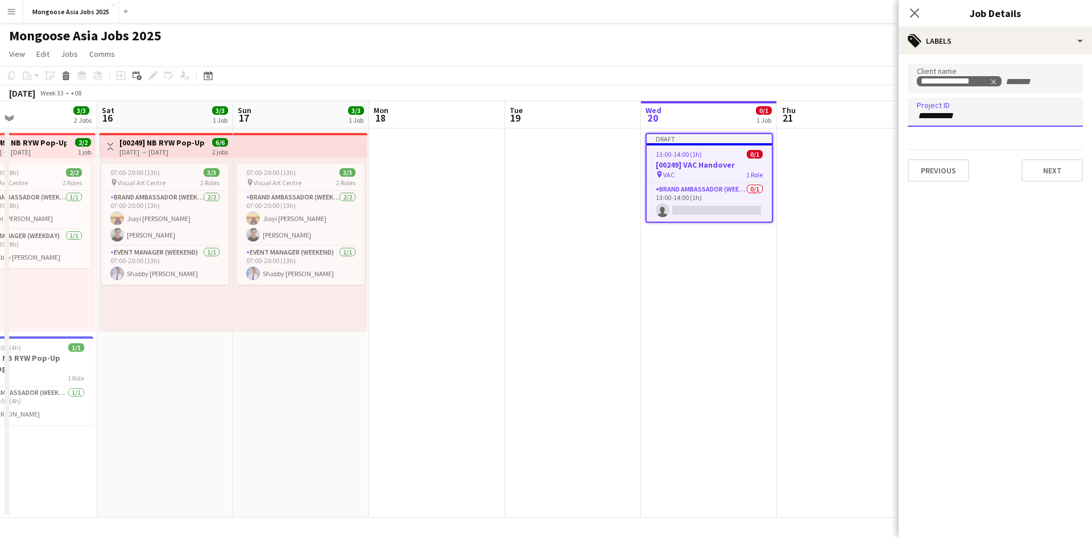
click at [602, 119] on body "Menu Boards Boards Boards All jobs Status Workforce Workforce My Workforce Recr…" at bounding box center [546, 268] width 1092 height 537
type input "*********"
click at [602, 165] on button "Next" at bounding box center [1051, 170] width 61 height 23
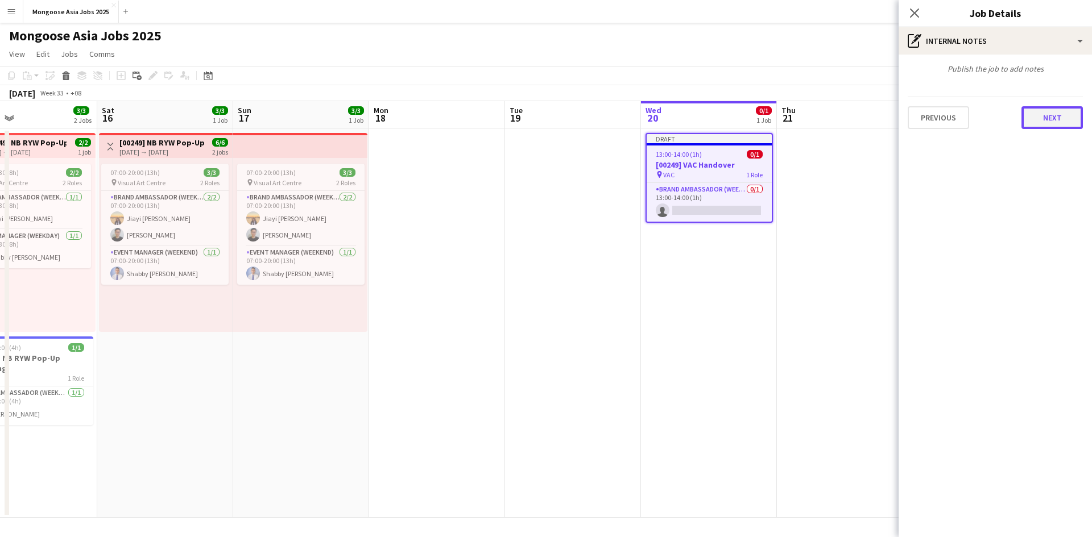
click at [602, 121] on button "Next" at bounding box center [1051, 117] width 61 height 23
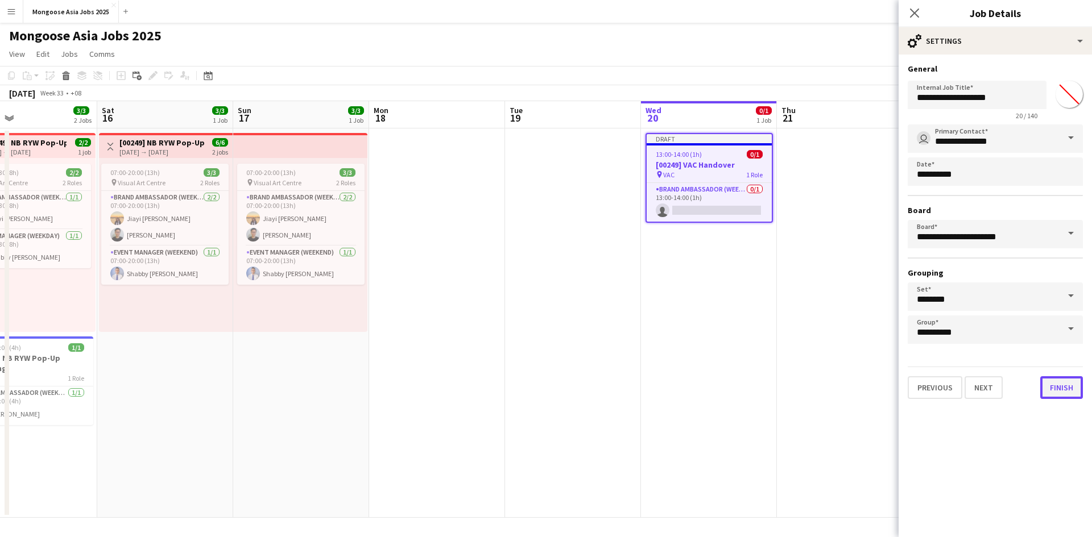
click at [602, 391] on button "Finish" at bounding box center [1061, 387] width 43 height 23
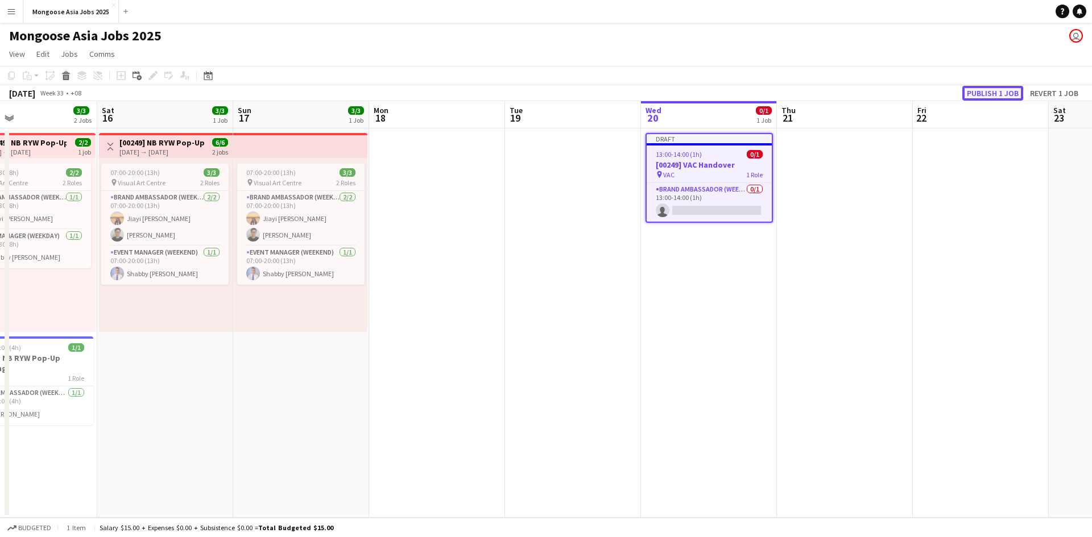
click at [602, 96] on button "Publish 1 job" at bounding box center [992, 93] width 61 height 15
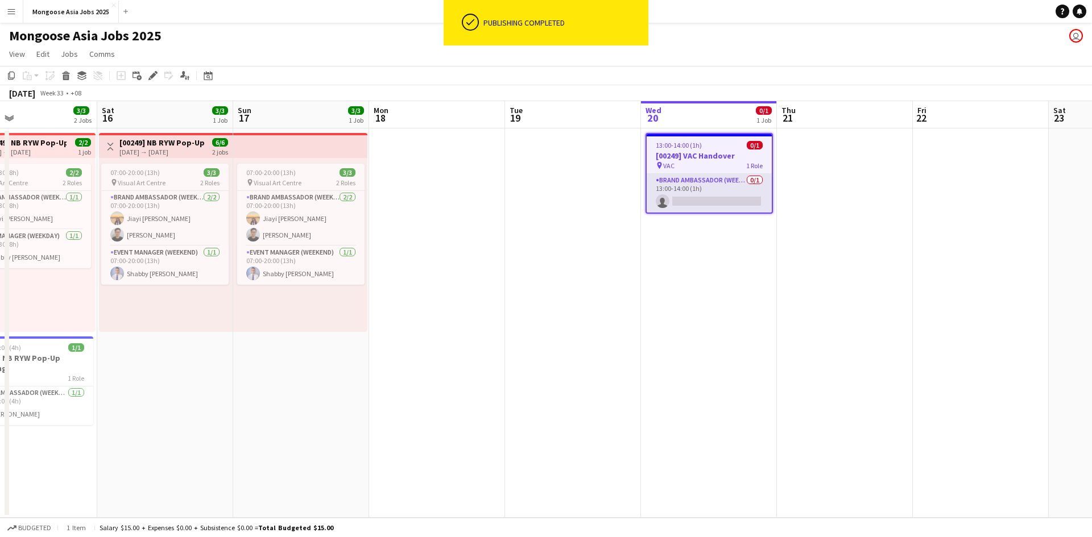
click at [602, 200] on app-card-role "Brand Ambassador (weekday) 0/1 13:00-14:00 (1h) single-neutral-actions" at bounding box center [709, 193] width 125 height 39
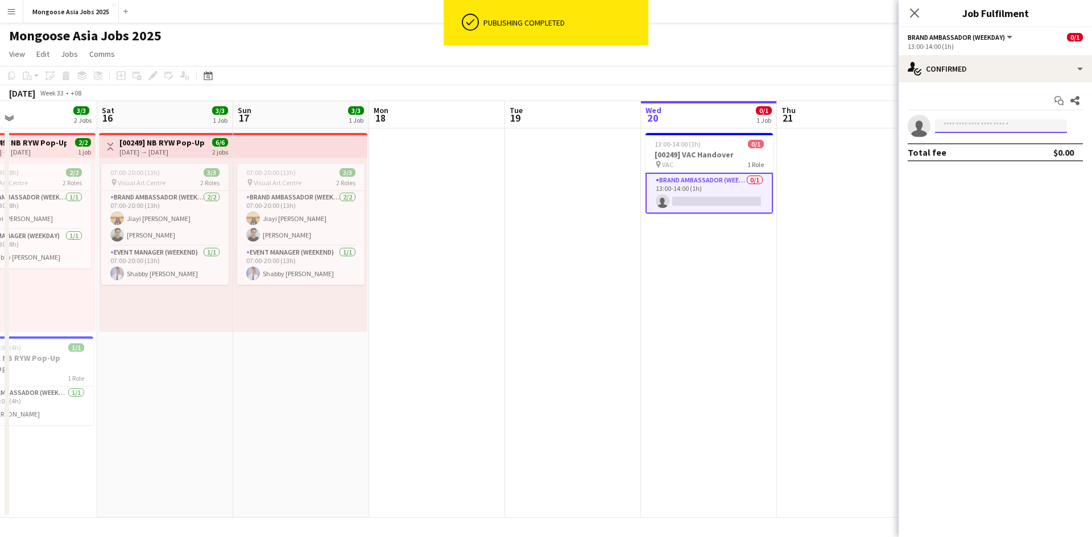
click at [602, 124] on input at bounding box center [1001, 126] width 132 height 14
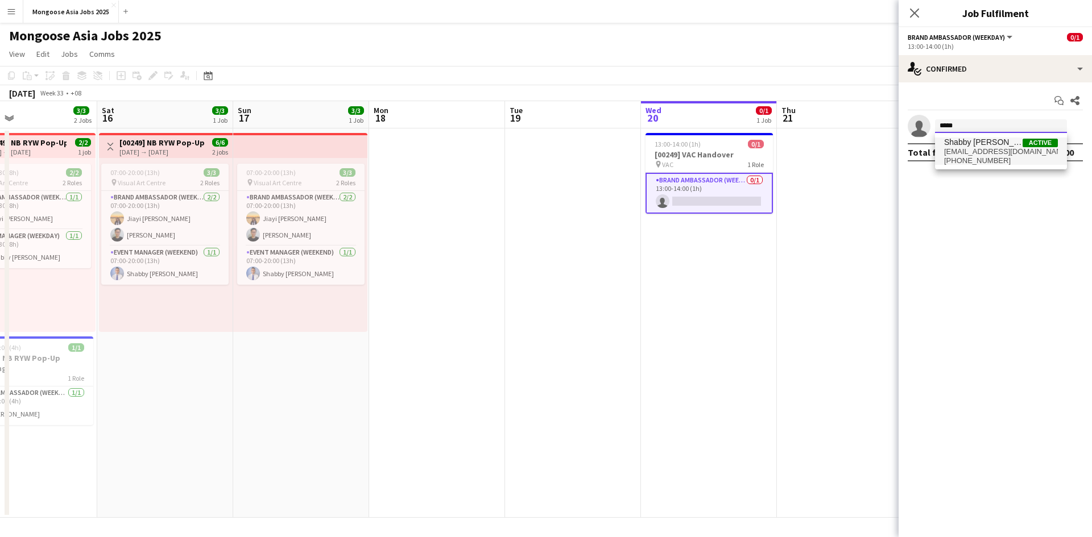
type input "*****"
click at [602, 151] on span "[EMAIL_ADDRESS][DOMAIN_NAME]" at bounding box center [1001, 151] width 114 height 9
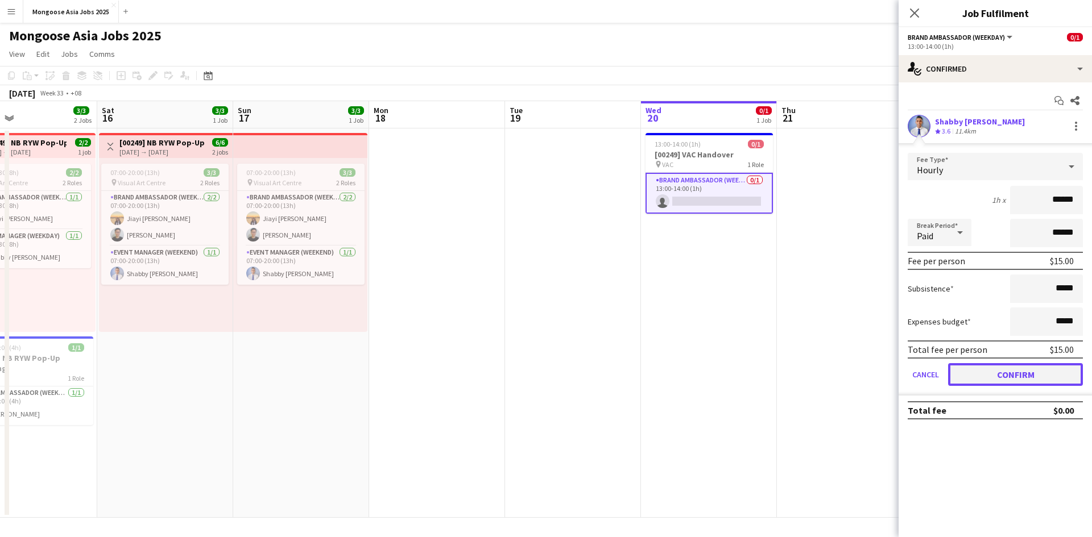
click at [602, 376] on button "Confirm" at bounding box center [1015, 374] width 135 height 23
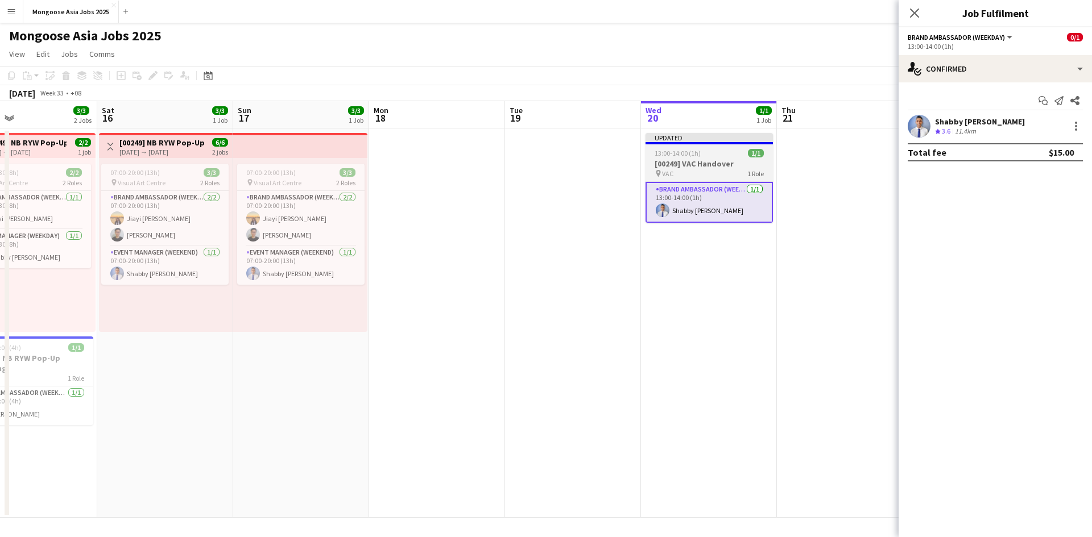
click at [602, 147] on app-job-card "Updated 13:00-14:00 (1h) 1/1 [00249] VAC Handover pin VAC 1 Role Brand Ambassad…" at bounding box center [708, 178] width 127 height 90
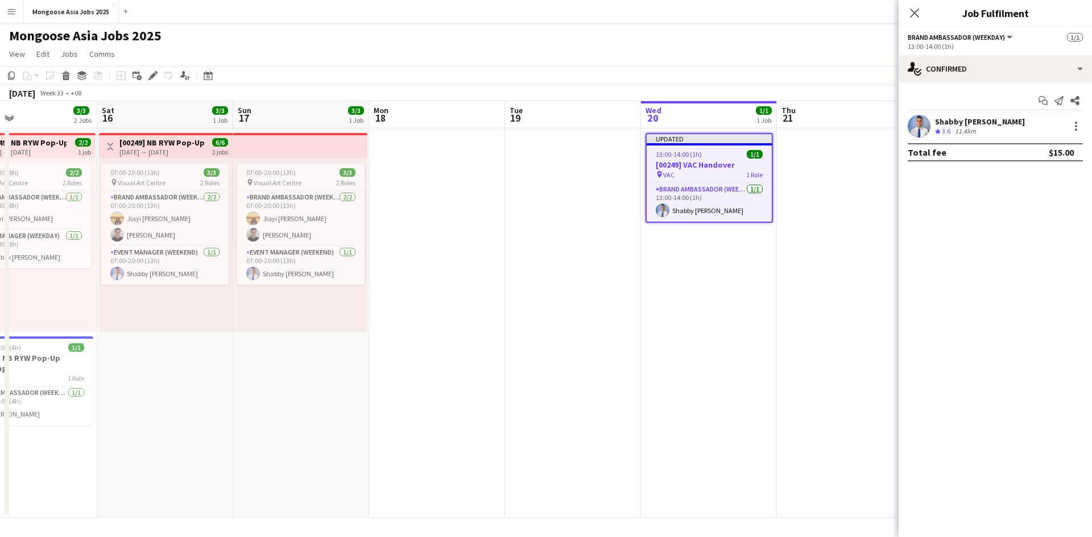
click at [602, 144] on div at bounding box center [709, 144] width 125 height 2
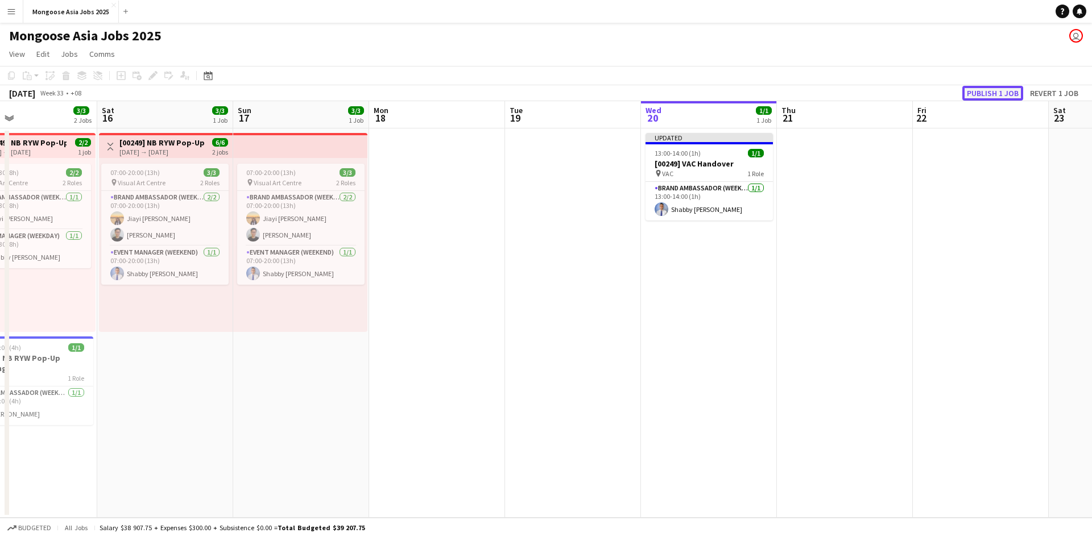
click at [602, 92] on button "Publish 1 job" at bounding box center [992, 93] width 61 height 15
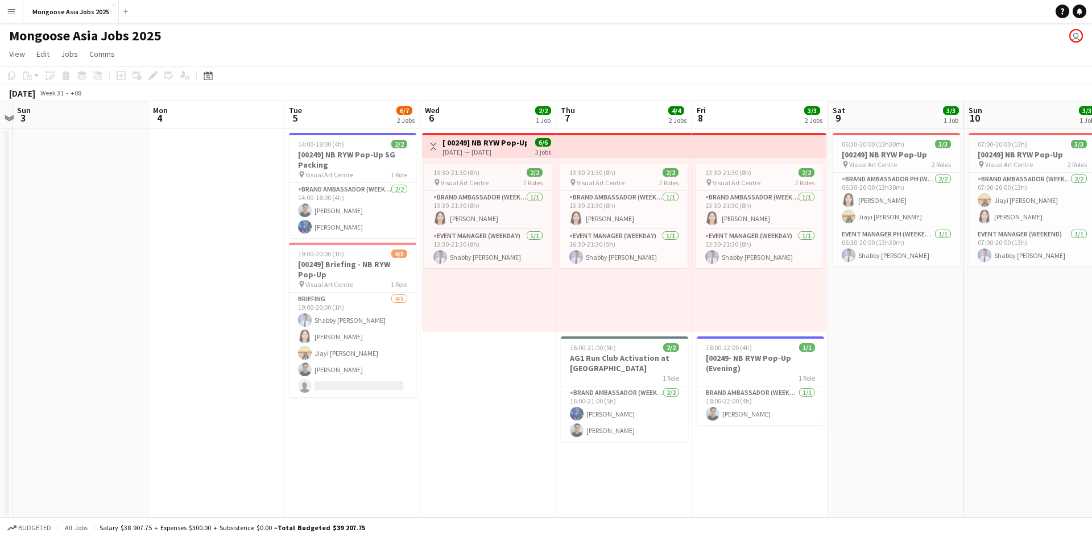
scroll to position [0, 259]
click at [355, 227] on app-card-role "Brand Ambassador (weekday) [DATE] 14:00-18:00 (4h) [PERSON_NAME] Ng [PERSON_NAM…" at bounding box center [352, 210] width 127 height 55
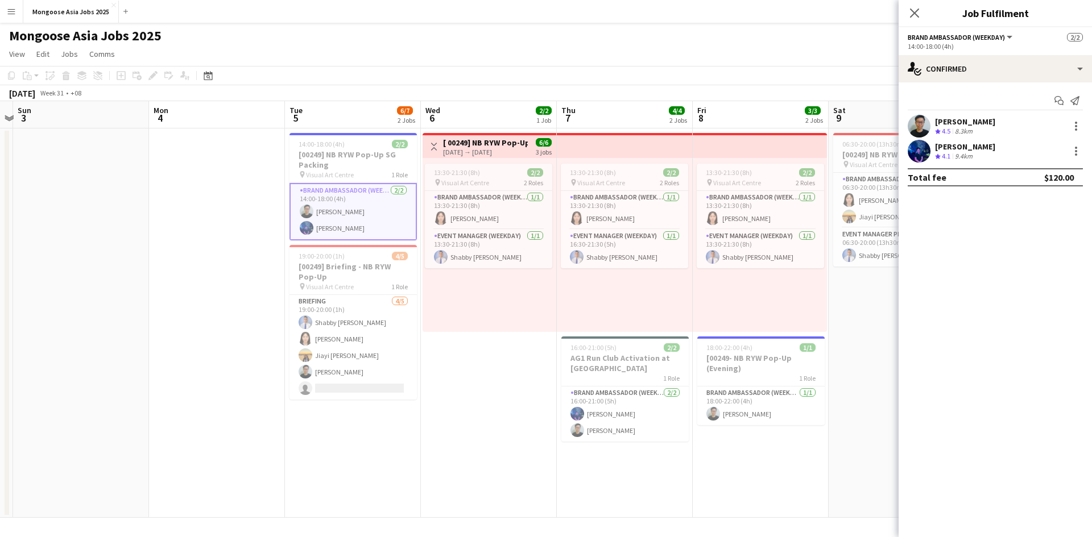
click at [602, 150] on app-user-avatar at bounding box center [919, 151] width 23 height 23
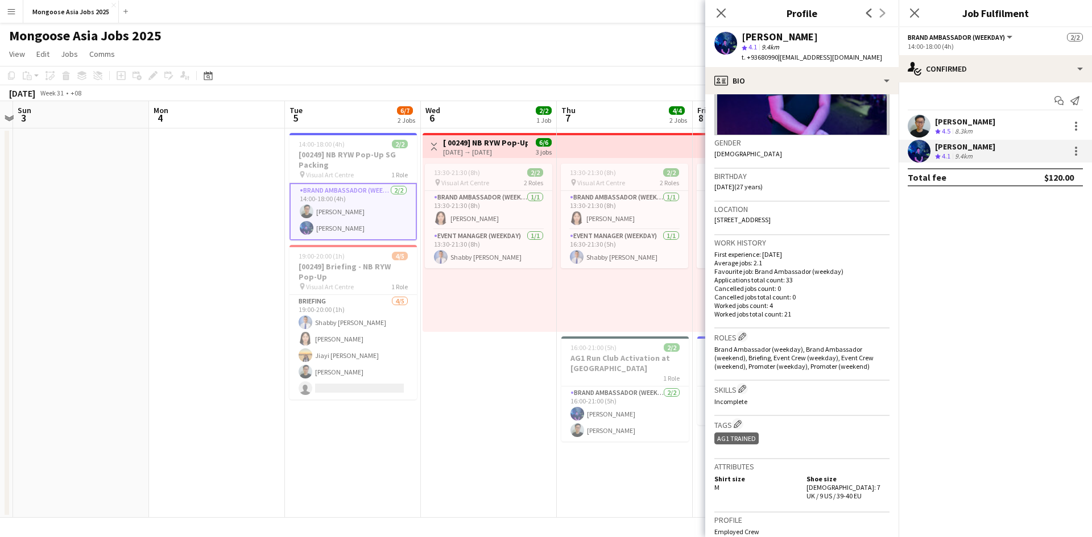
scroll to position [197, 0]
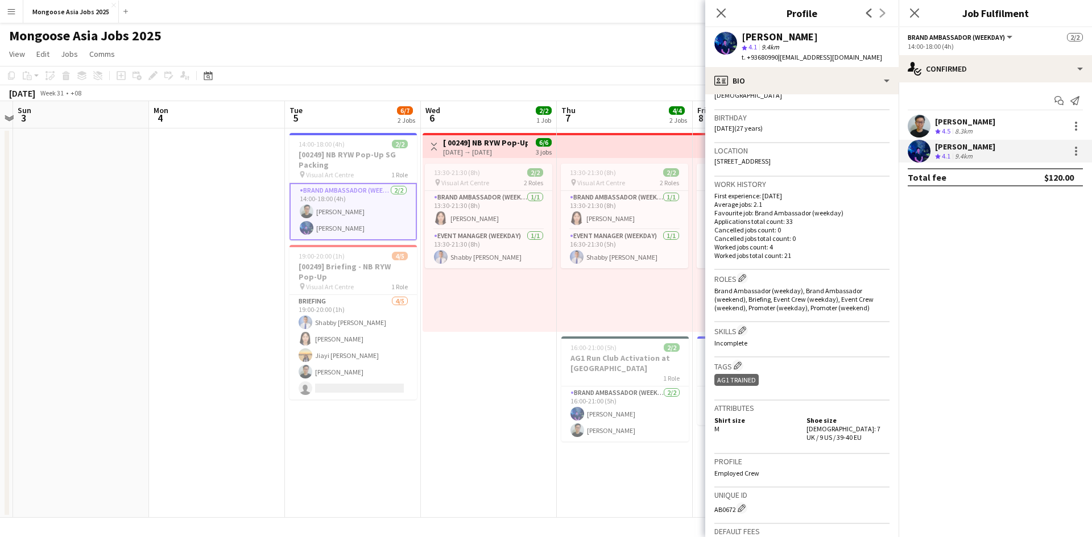
drag, startPoint x: 777, startPoint y: 56, endPoint x: 749, endPoint y: 58, distance: 27.4
click at [602, 58] on span "t. +93680990" at bounding box center [759, 57] width 36 height 9
copy span "93680990"
drag, startPoint x: 764, startPoint y: 158, endPoint x: 711, endPoint y: 166, distance: 54.0
click at [602, 166] on app-crew-profile-bio "Gender [DEMOGRAPHIC_DATA] Birthday [DEMOGRAPHIC_DATA] (27 years) Location [STRE…" at bounding box center [801, 315] width 193 height 443
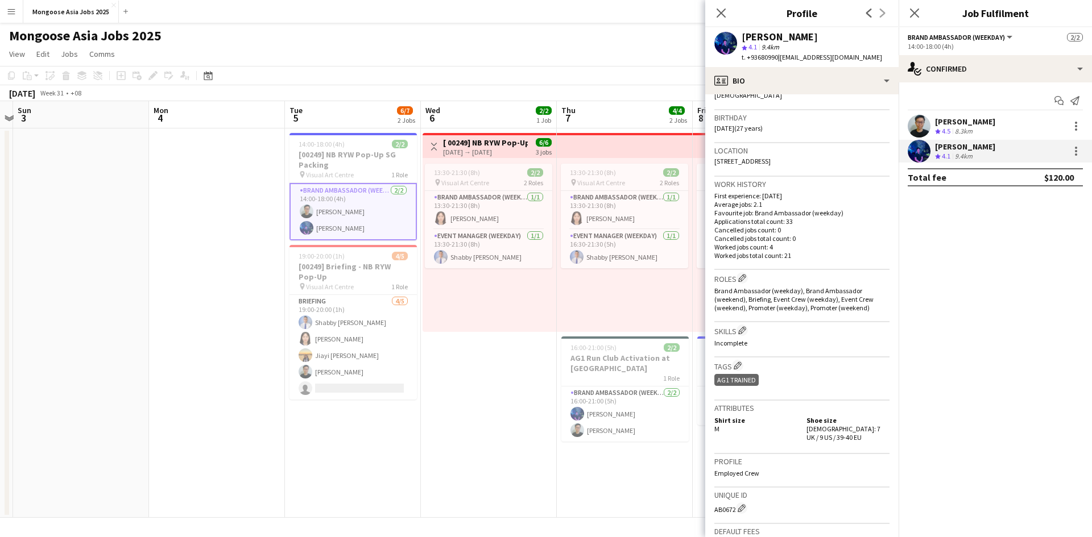
copy span "[STREET_ADDRESS]"
click at [602, 41] on app-user-avatar at bounding box center [725, 43] width 23 height 23
click at [602, 158] on app-user-avatar at bounding box center [919, 151] width 23 height 23
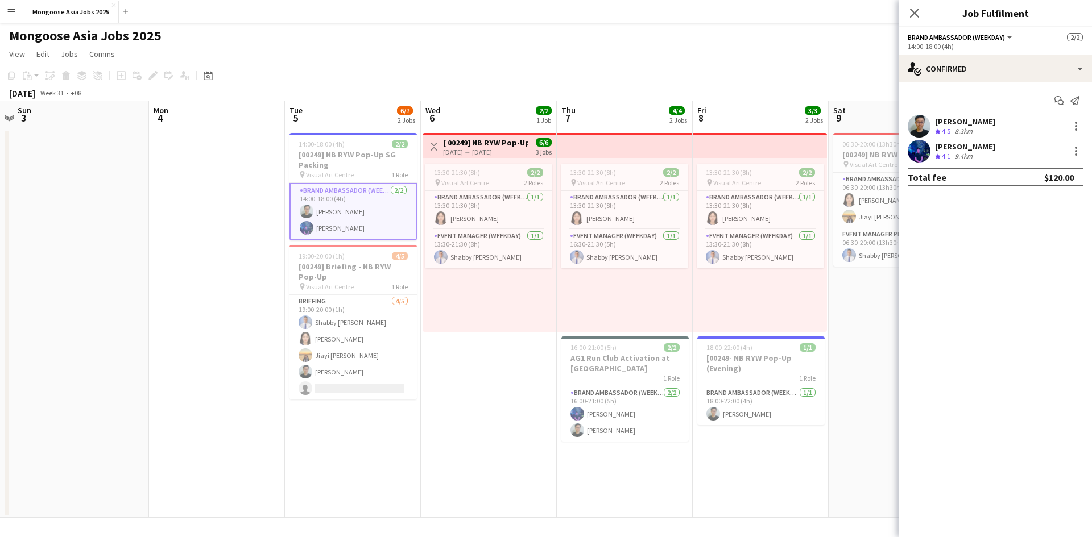
click at [602, 158] on app-user-avatar at bounding box center [919, 151] width 23 height 23
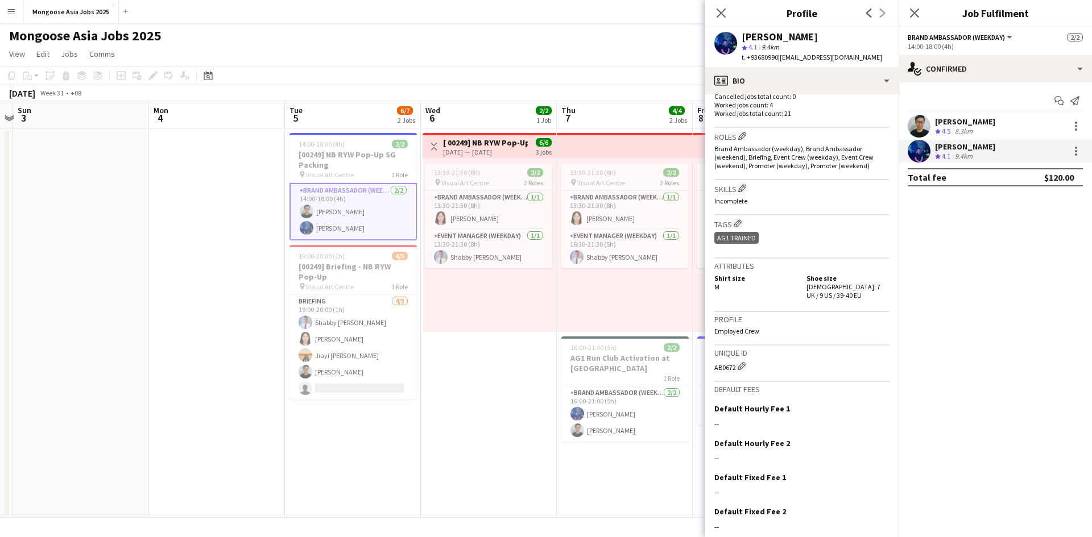
scroll to position [341, 0]
click at [602, 43] on app-user-avatar at bounding box center [725, 43] width 23 height 23
click at [602, 15] on icon "Close pop-in" at bounding box center [720, 12] width 11 height 11
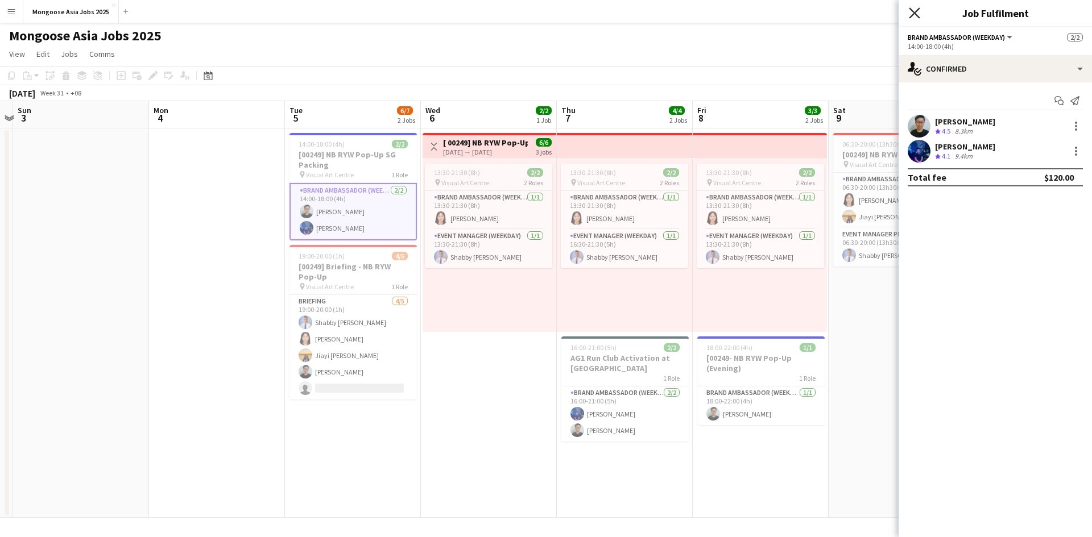
click at [602, 9] on icon "Close pop-in" at bounding box center [914, 12] width 11 height 11
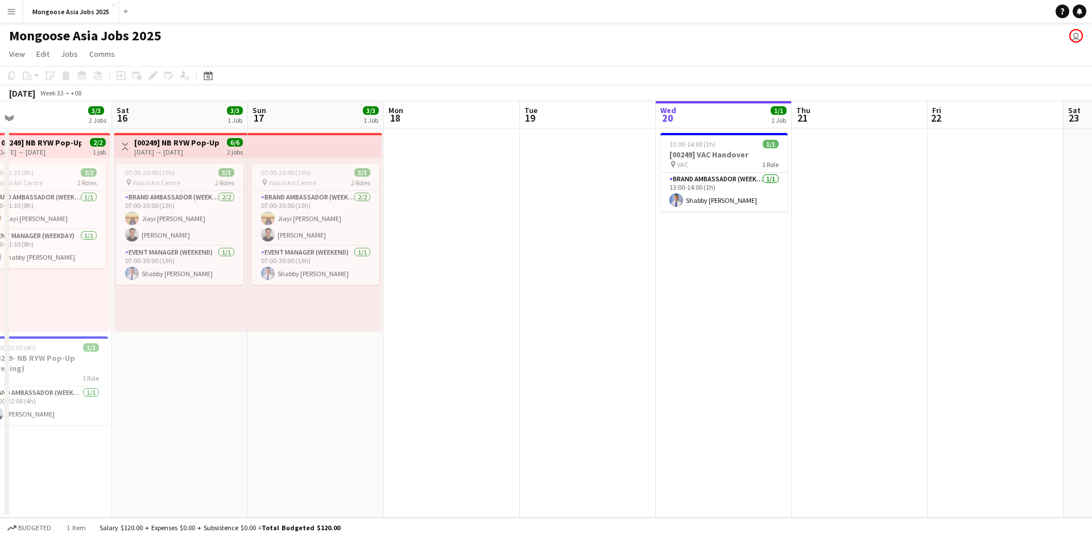
scroll to position [0, 501]
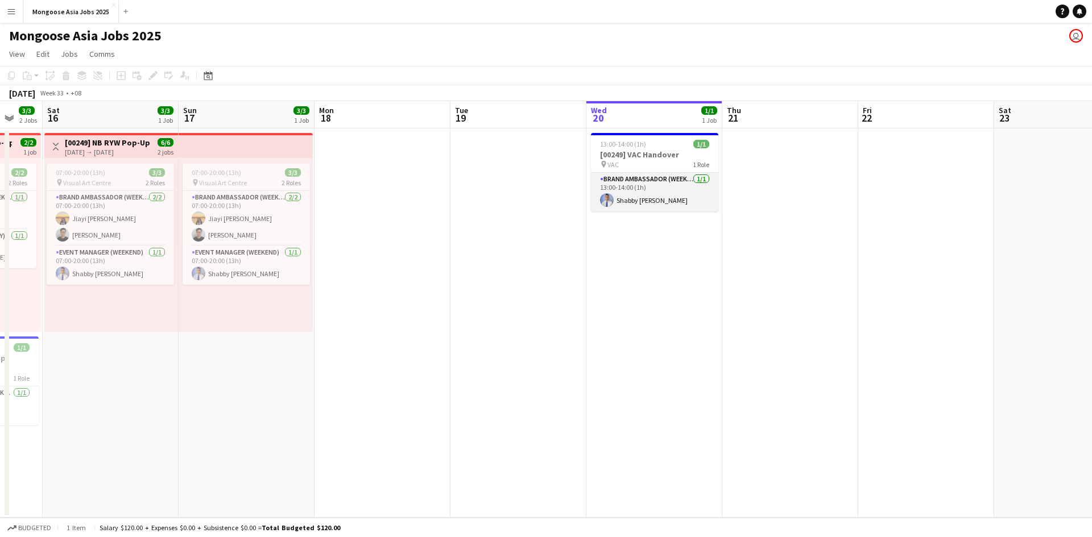
click at [602, 184] on app-card-role "Brand Ambassador (weekday) [DATE] 13:00-14:00 (1h) Shabby [PERSON_NAME]" at bounding box center [654, 192] width 127 height 39
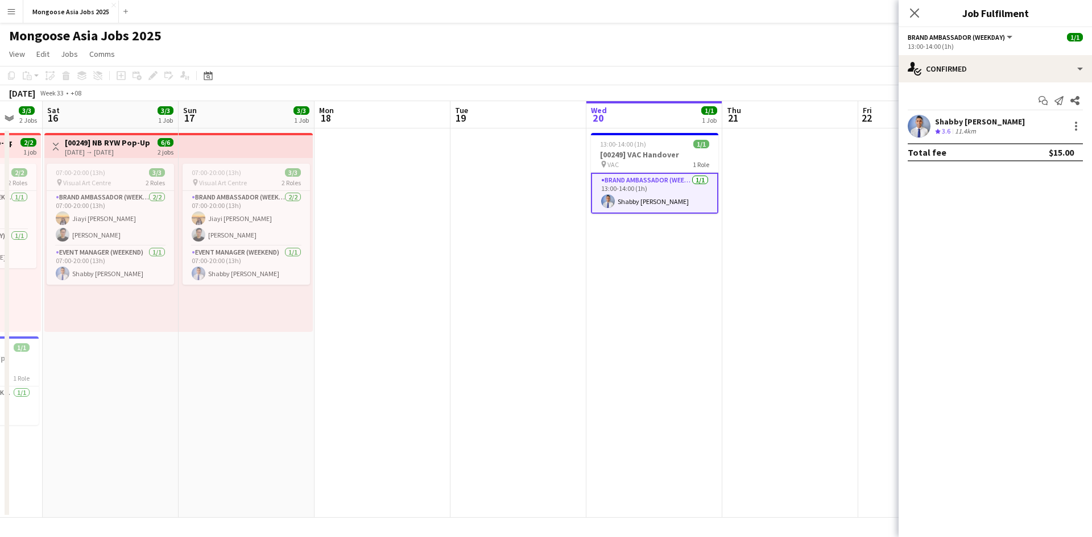
click at [602, 130] on app-user-avatar at bounding box center [919, 126] width 23 height 23
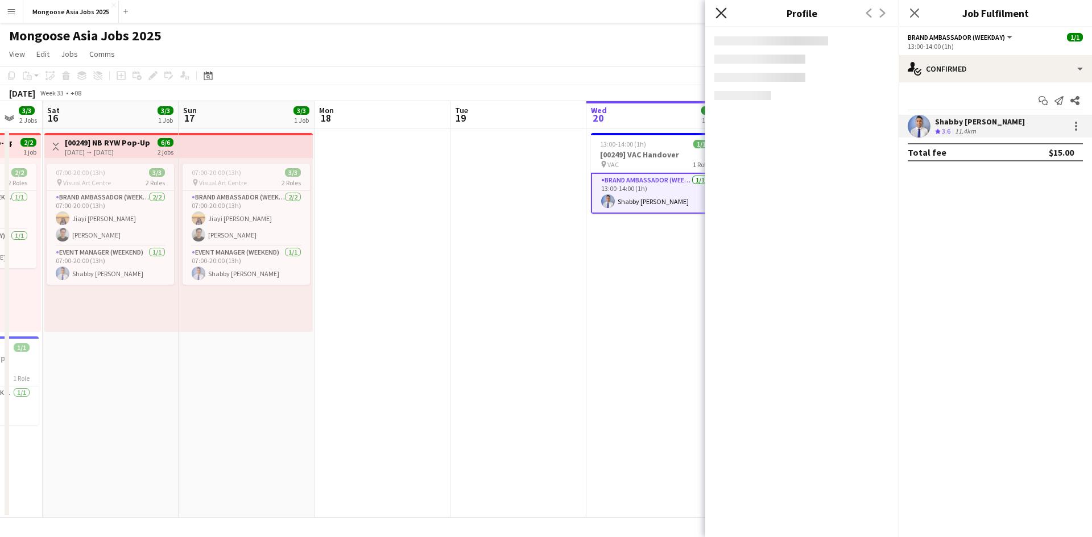
click at [602, 14] on icon "Close pop-in" at bounding box center [720, 12] width 11 height 11
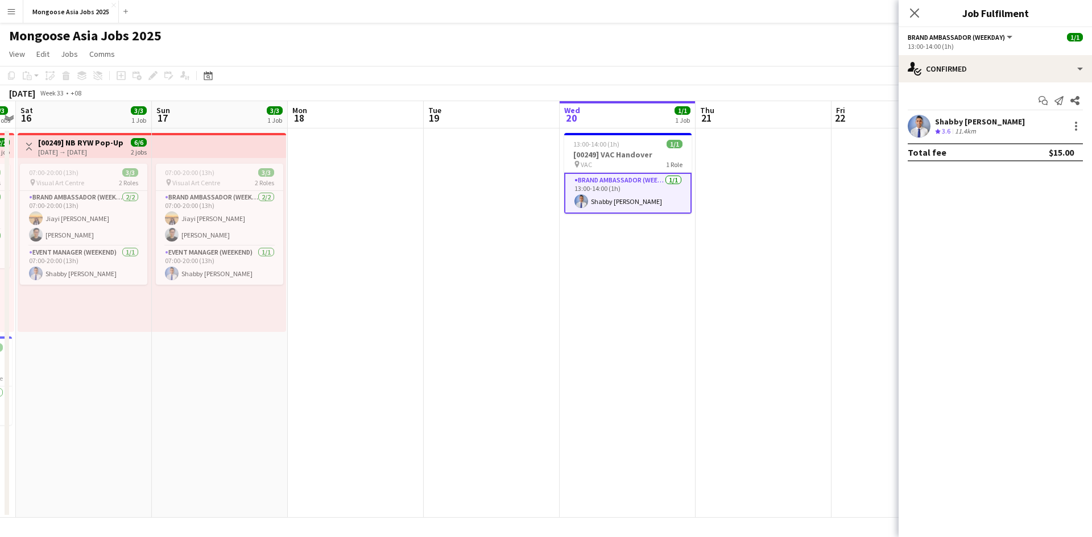
scroll to position [0, 255]
click at [602, 20] on div "Close pop-in" at bounding box center [914, 13] width 32 height 26
click at [602, 14] on icon "Close pop-in" at bounding box center [914, 12] width 11 height 11
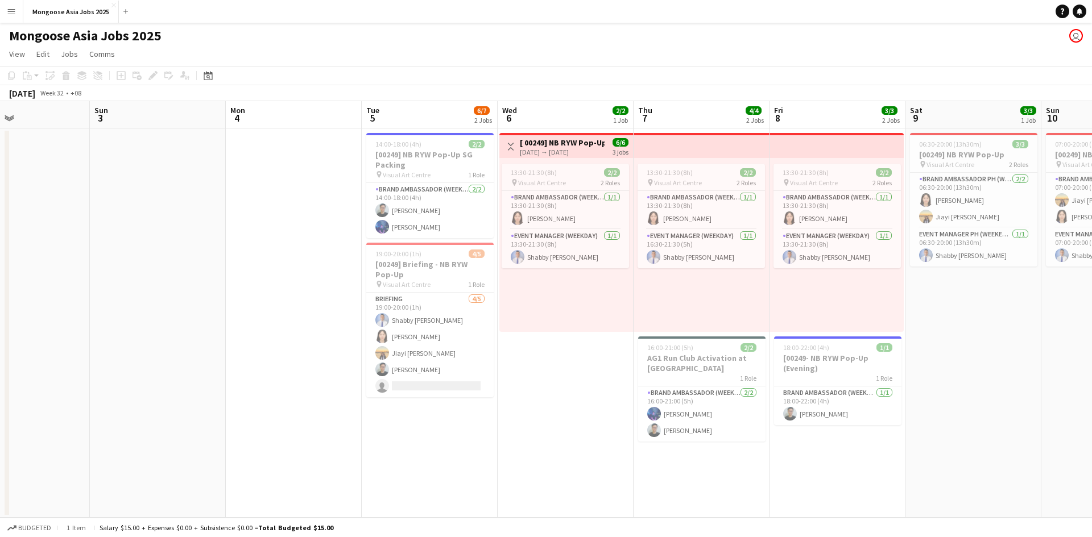
scroll to position [0, 317]
click at [447, 223] on app-card-role "Brand Ambassador (weekday) [DATE] 14:00-18:00 (4h) [PERSON_NAME] Ng [PERSON_NAM…" at bounding box center [430, 210] width 127 height 55
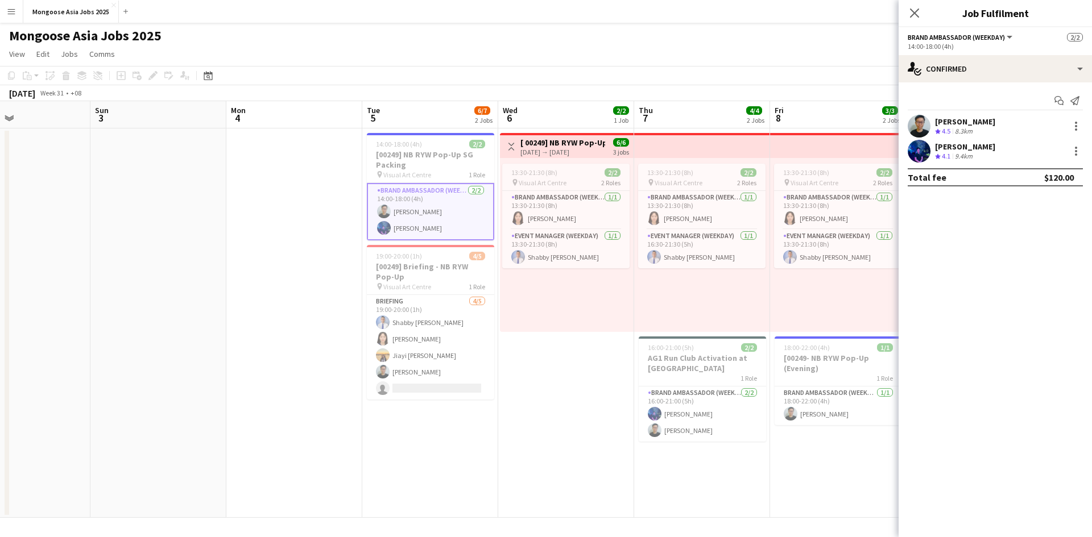
click at [602, 122] on div "[PERSON_NAME]" at bounding box center [965, 122] width 60 height 10
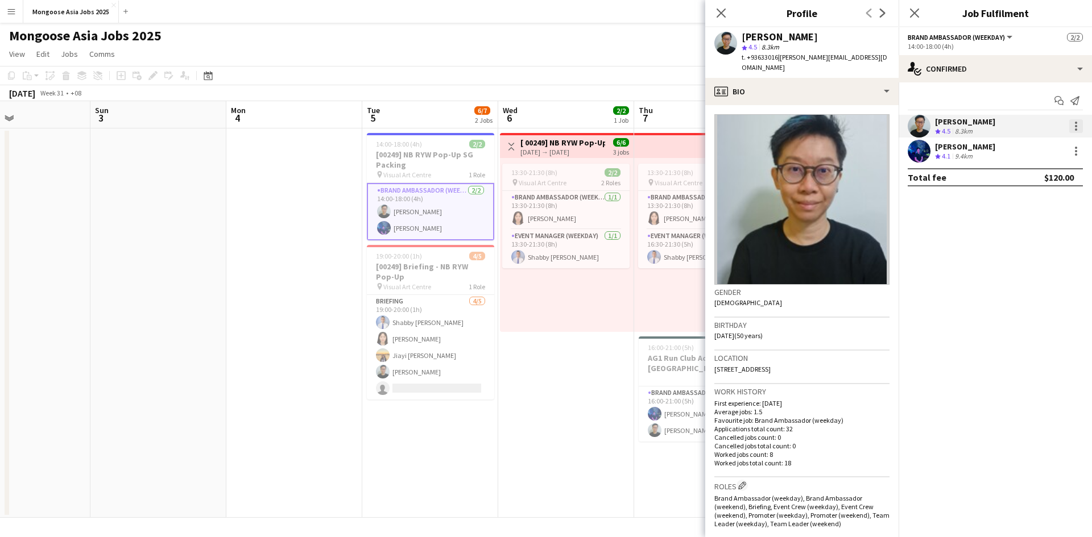
click at [602, 124] on div at bounding box center [1076, 126] width 14 height 14
click at [602, 150] on span "Edit fee" at bounding box center [1018, 147] width 31 height 10
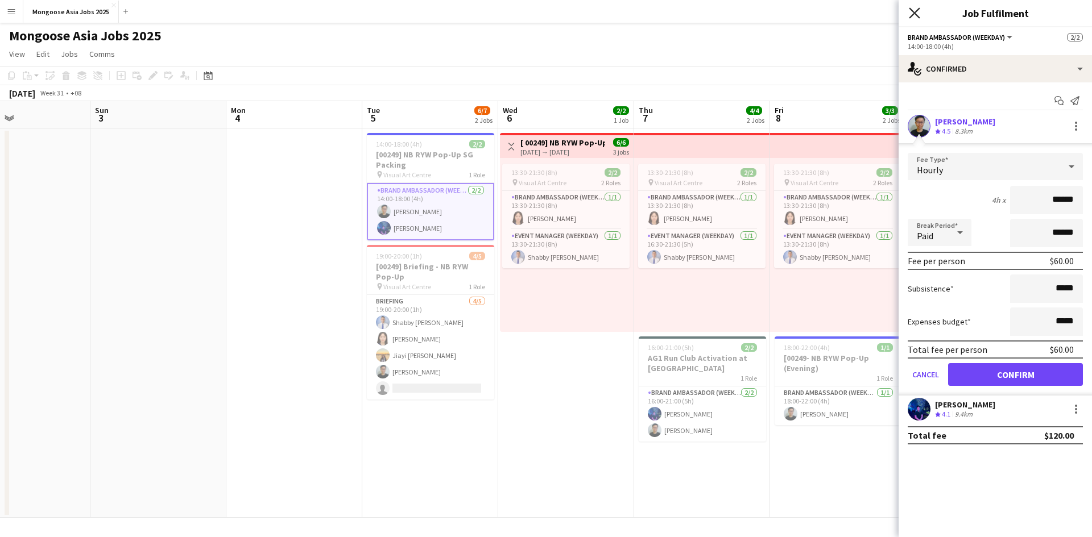
click at [602, 17] on icon "Close pop-in" at bounding box center [914, 12] width 11 height 11
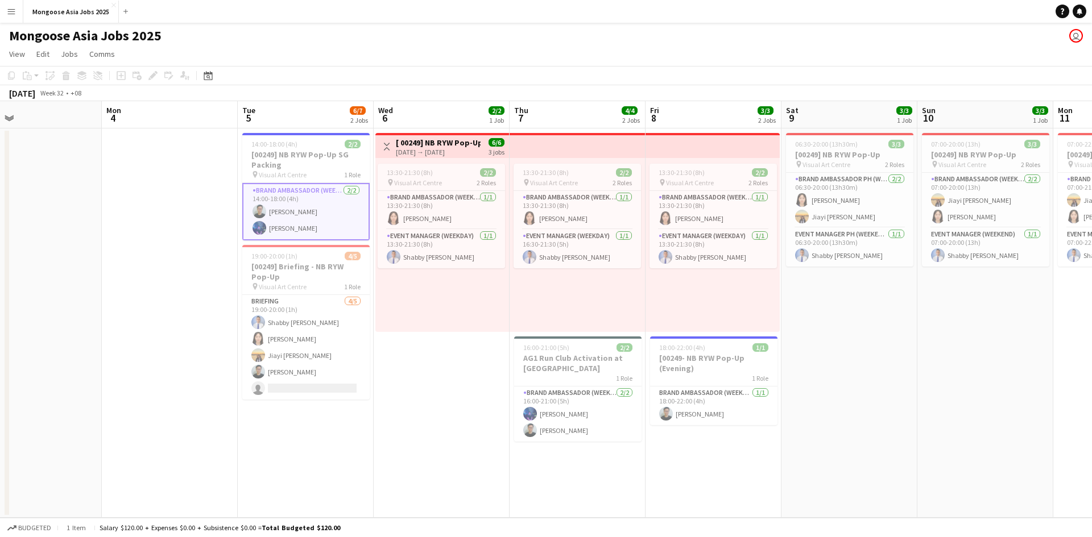
scroll to position [0, 353]
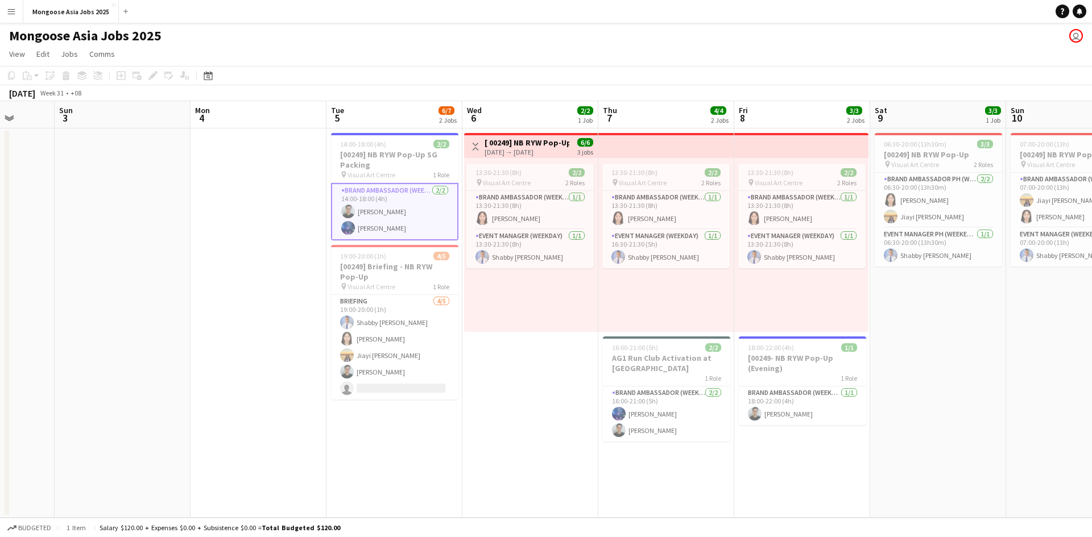
click at [372, 211] on app-card-role "Brand Ambassador (weekday) [DATE] 14:00-18:00 (4h) [PERSON_NAME] Ng [PERSON_NAM…" at bounding box center [394, 211] width 127 height 57
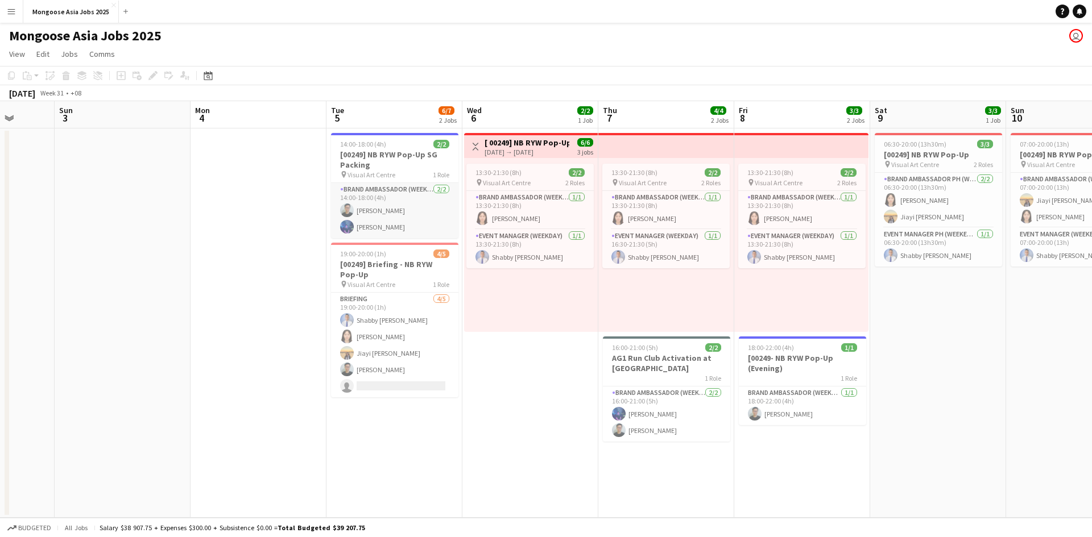
click at [372, 211] on app-card-role "Brand Ambassador (weekday) [DATE] 14:00-18:00 (4h) [PERSON_NAME] Ng [PERSON_NAM…" at bounding box center [394, 210] width 127 height 55
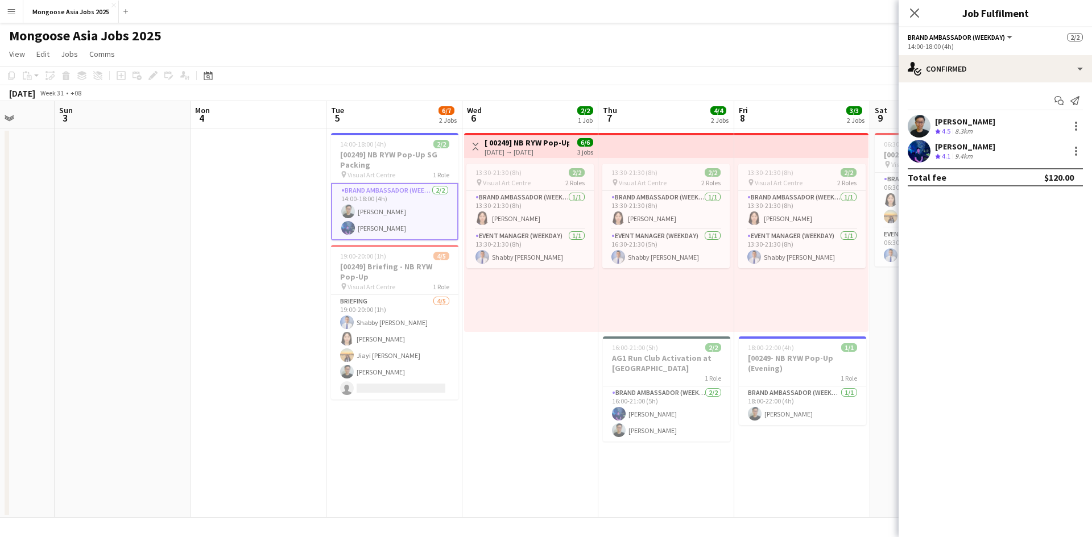
click at [372, 211] on app-card-role "Brand Ambassador (weekday) [DATE] 14:00-18:00 (4h) [PERSON_NAME] Ng [PERSON_NAM…" at bounding box center [394, 211] width 127 height 57
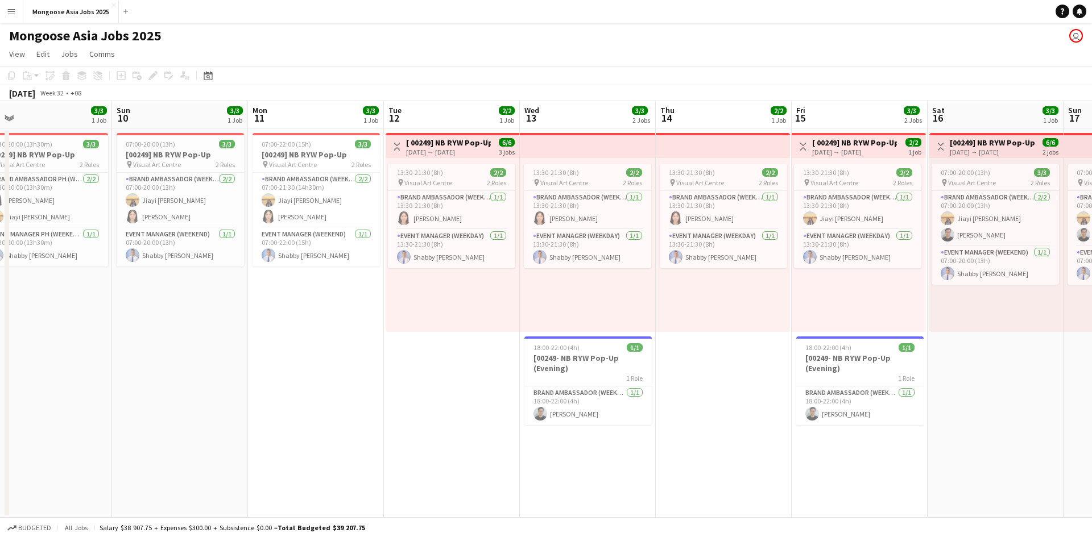
scroll to position [0, 321]
